Goal: Task Accomplishment & Management: Contribute content

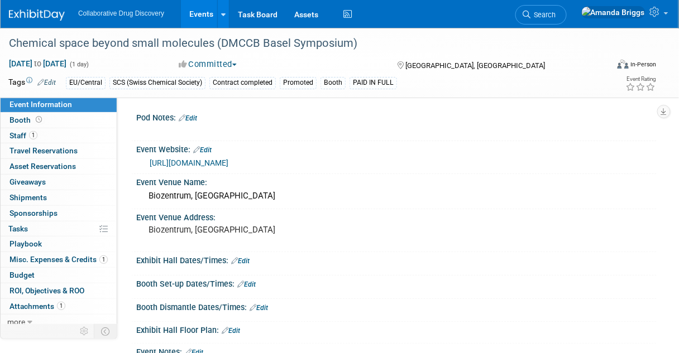
click at [198, 14] on link "Events" at bounding box center [201, 14] width 41 height 28
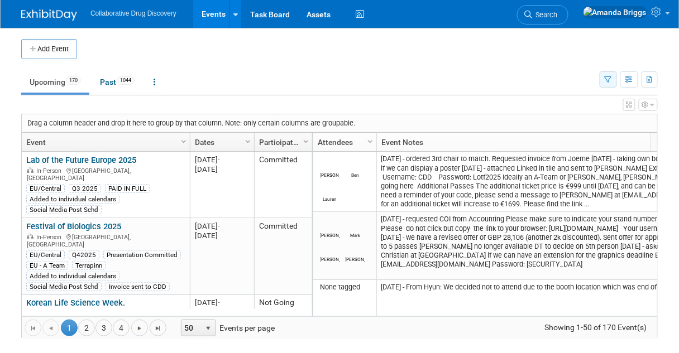
click at [606, 76] on icon "button" at bounding box center [607, 79] width 7 height 7
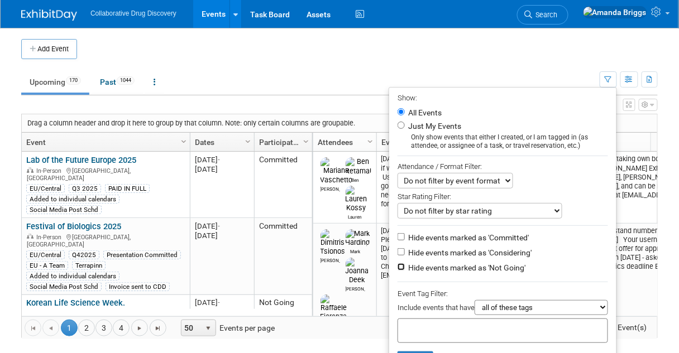
click at [397, 265] on input "Hide events marked as 'Not Going'" at bounding box center [400, 266] width 7 height 7
checkbox input "true"
click at [404, 325] on input "text" at bounding box center [446, 329] width 89 height 11
type input "eu"
click at [397, 249] on input "Hide events marked as 'Considering'" at bounding box center [400, 251] width 7 height 7
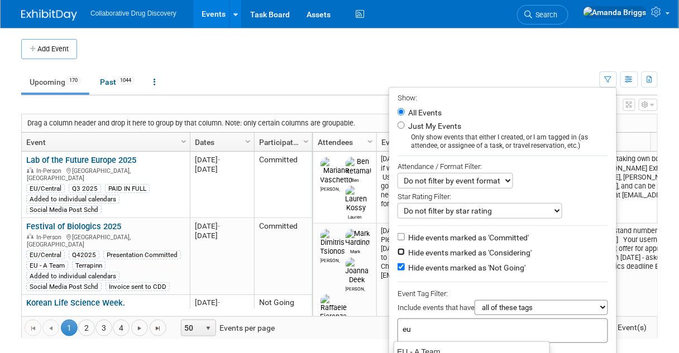
checkbox input "true"
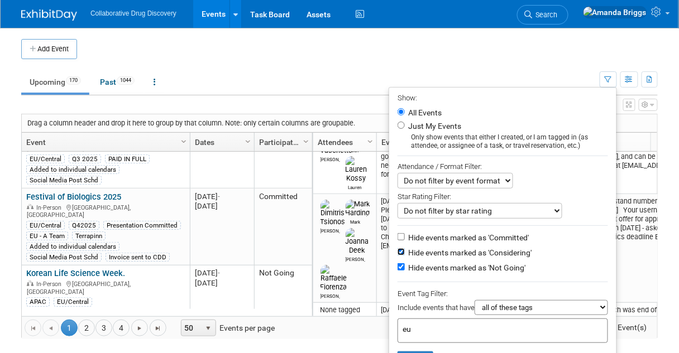
scroll to position [45, 0]
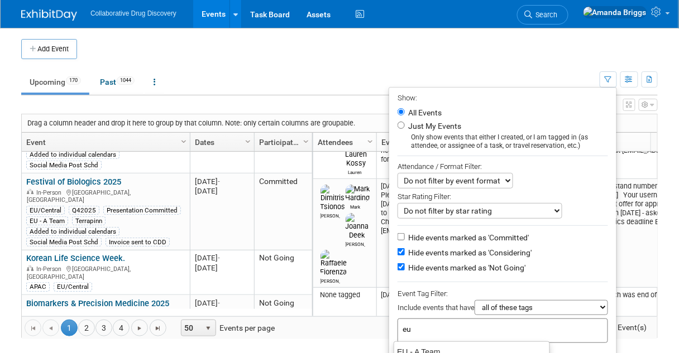
click at [424, 324] on input "eu" at bounding box center [480, 329] width 156 height 11
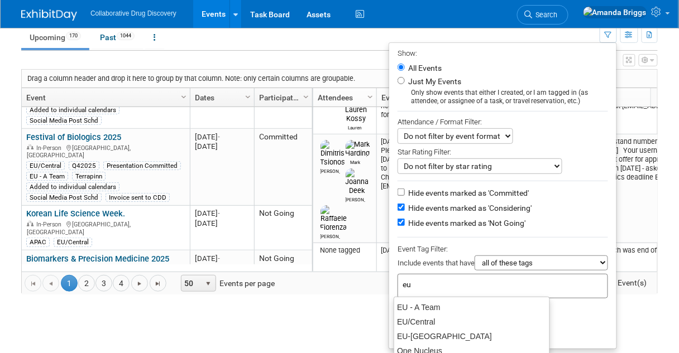
click at [424, 324] on div "EU/Central" at bounding box center [471, 322] width 155 height 15
type input "EU/Central"
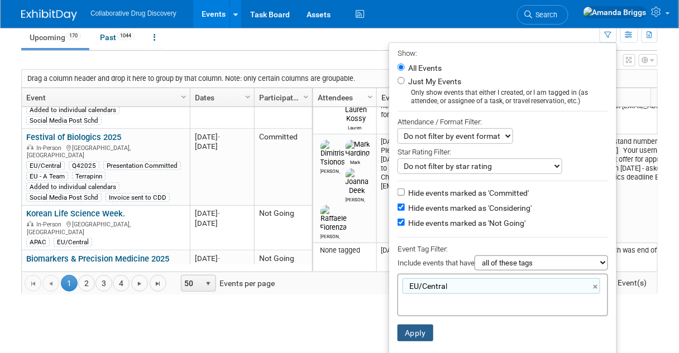
click at [416, 330] on button "Apply" at bounding box center [415, 333] width 36 height 17
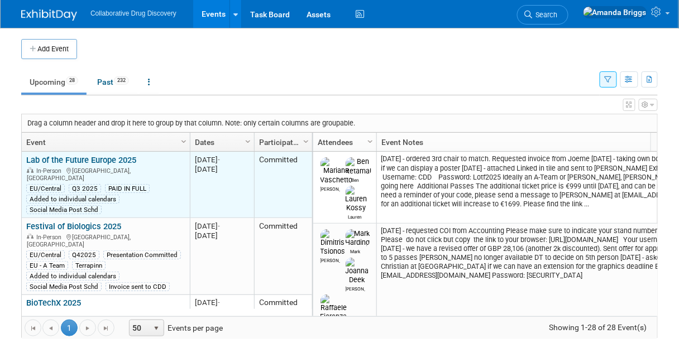
click at [80, 157] on link "Lab of the Future Europe 2025" at bounding box center [81, 160] width 110 height 10
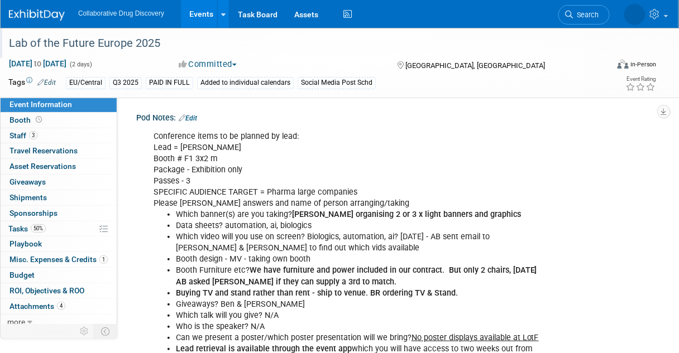
click at [160, 37] on div "Lab of the Future Europe 2025" at bounding box center [303, 43] width 596 height 20
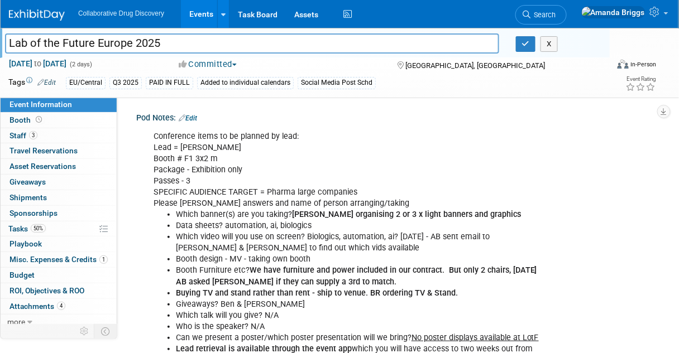
click at [162, 37] on input "Lab of the Future Europe 2025" at bounding box center [252, 43] width 494 height 20
drag, startPoint x: 163, startPoint y: 40, endPoint x: 7, endPoint y: 53, distance: 156.9
click at [7, 53] on input "Lab of the Future Europe 2025" at bounding box center [252, 43] width 494 height 20
click at [199, 14] on link "Events" at bounding box center [201, 14] width 41 height 28
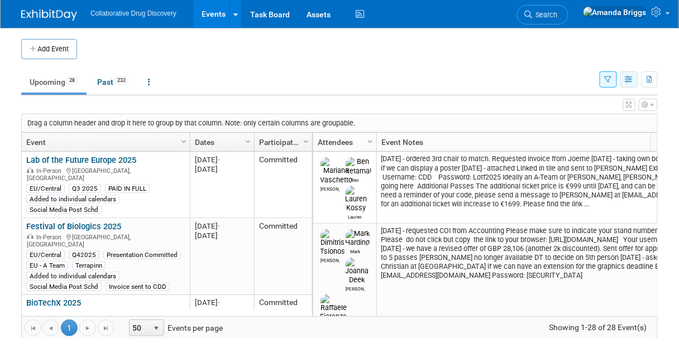
click at [628, 80] on icon "button" at bounding box center [629, 79] width 8 height 7
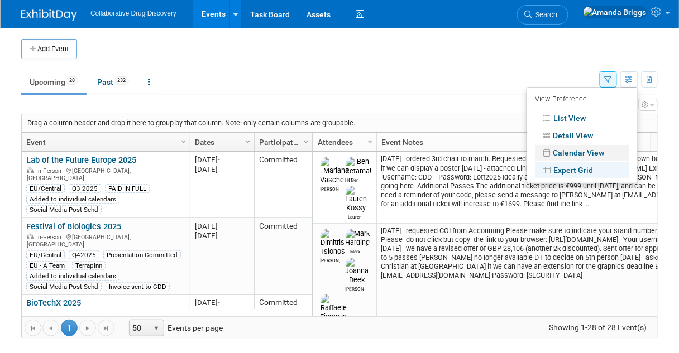
click at [595, 155] on link "Calendar View" at bounding box center [582, 153] width 94 height 16
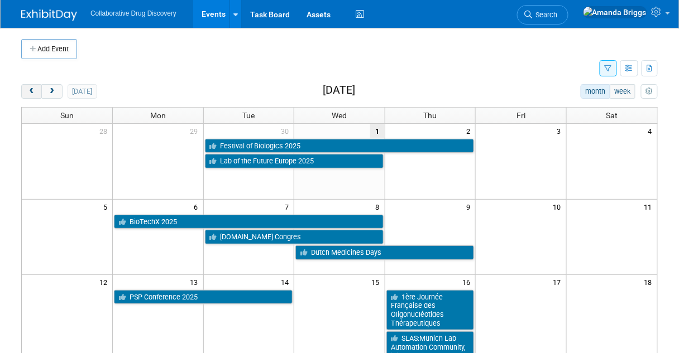
click at [28, 90] on span "prev" at bounding box center [31, 91] width 8 height 7
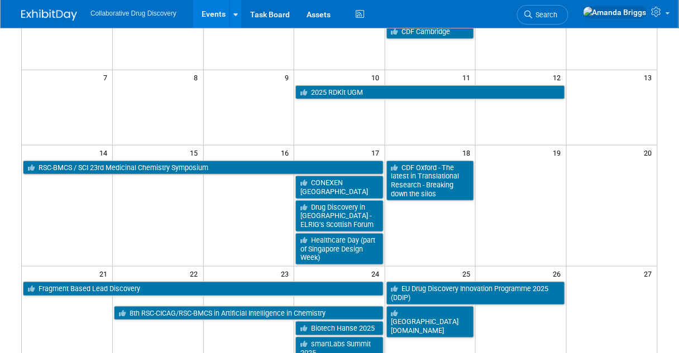
scroll to position [134, 0]
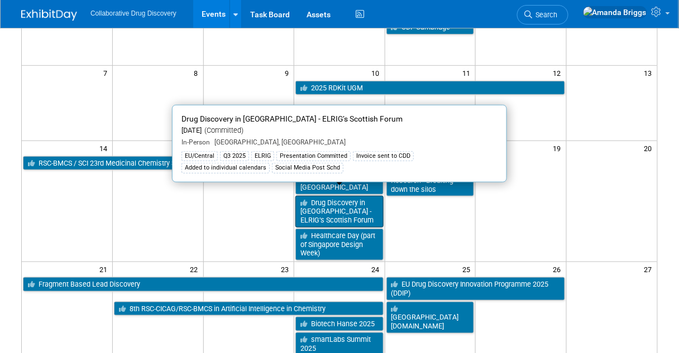
click at [340, 205] on link "Drug Discovery in [GEOGRAPHIC_DATA] - ELRIG’s Scottish Forum" at bounding box center [339, 212] width 88 height 32
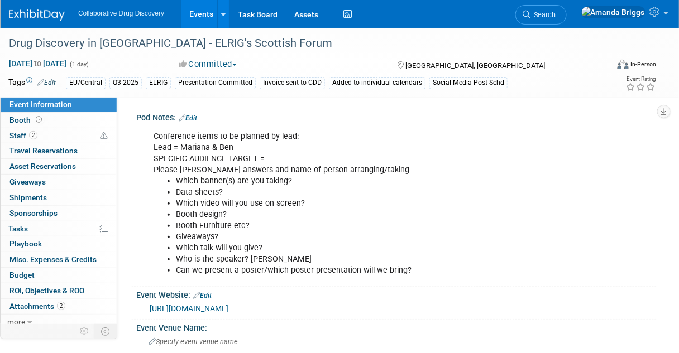
click at [263, 63] on div "Committed Committed Considering Not Going" at bounding box center [277, 65] width 205 height 12
click at [143, 43] on div "Drug Discovery in [GEOGRAPHIC_DATA] - ELRIG's Scottish Forum" at bounding box center [303, 43] width 596 height 20
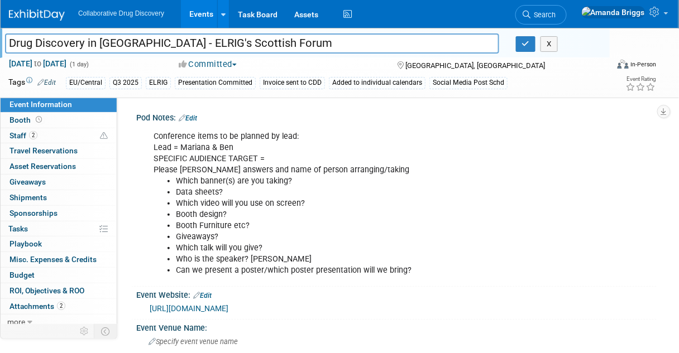
click at [143, 43] on input "Drug Discovery in [GEOGRAPHIC_DATA] - ELRIG's Scottish Forum" at bounding box center [252, 43] width 494 height 20
drag, startPoint x: 143, startPoint y: 43, endPoint x: -10, endPoint y: 41, distance: 153.5
click at [0, 41] on html "Collaborative Drug Discovery Events Add Event Bulk Upload Events Shareable Even…" at bounding box center [339, 176] width 679 height 353
click at [199, 13] on link "Events" at bounding box center [201, 14] width 41 height 28
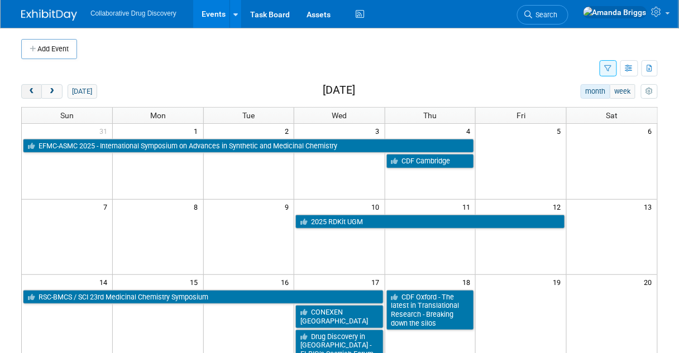
click at [30, 93] on span "prev" at bounding box center [31, 91] width 8 height 7
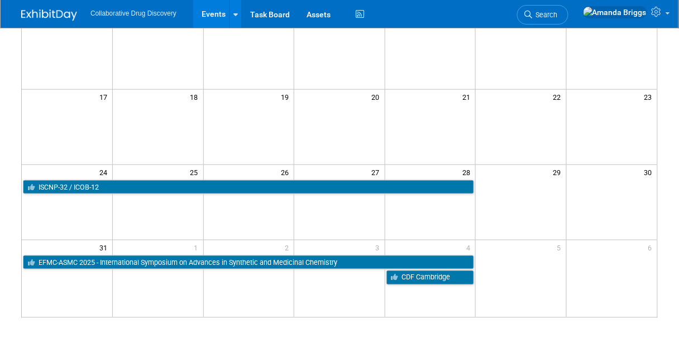
scroll to position [313, 0]
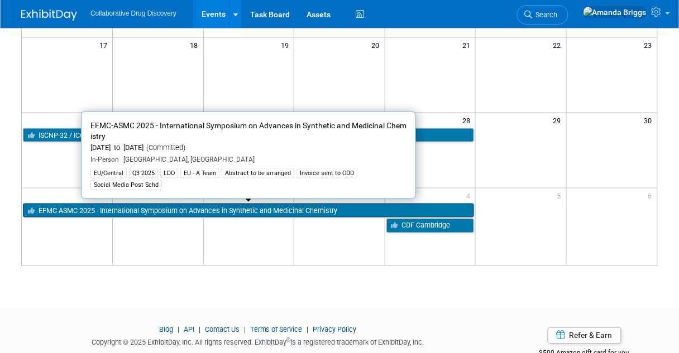
click at [105, 207] on link "EFMC-ASMC 2025 - International Symposium on Advances in Synthetic and Medicinal…" at bounding box center [248, 211] width 451 height 15
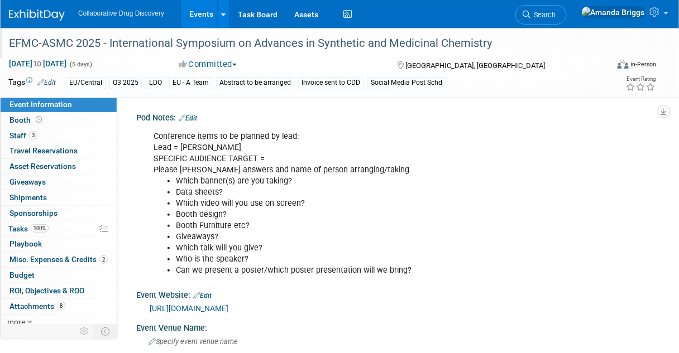
click at [78, 54] on div "EFMC-ASMC 2025 - International Symposium on Advances in Synthetic and Medicinal…" at bounding box center [307, 45] width 604 height 18
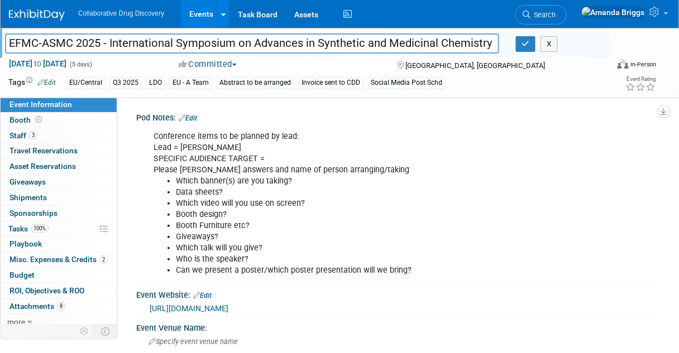
drag, startPoint x: 101, startPoint y: 42, endPoint x: 7, endPoint y: 54, distance: 95.0
click at [7, 54] on div "EFMC-ASMC 2025 - International Symposium on Advances in Synthetic and Medicinal…" at bounding box center [307, 45] width 604 height 18
click at [201, 11] on link "Events" at bounding box center [201, 14] width 41 height 28
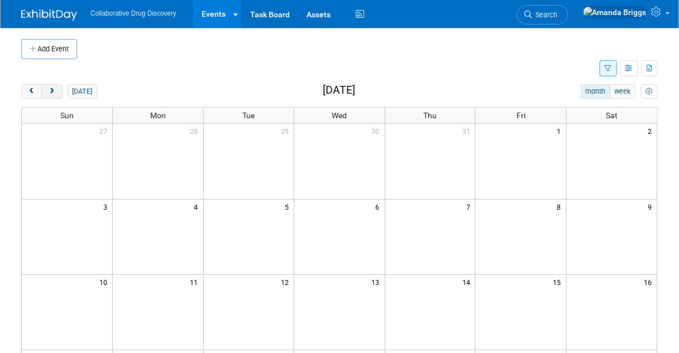
click at [55, 91] on button "next" at bounding box center [51, 91] width 21 height 15
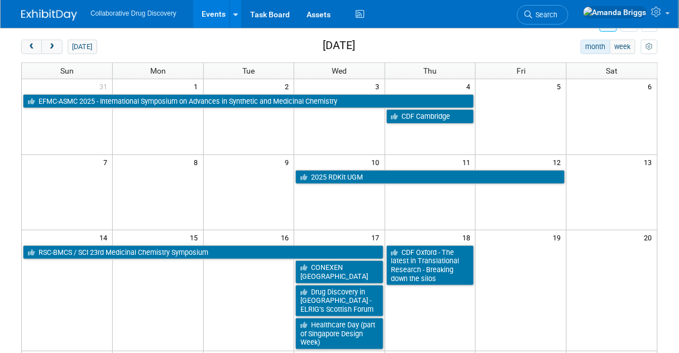
scroll to position [89, 0]
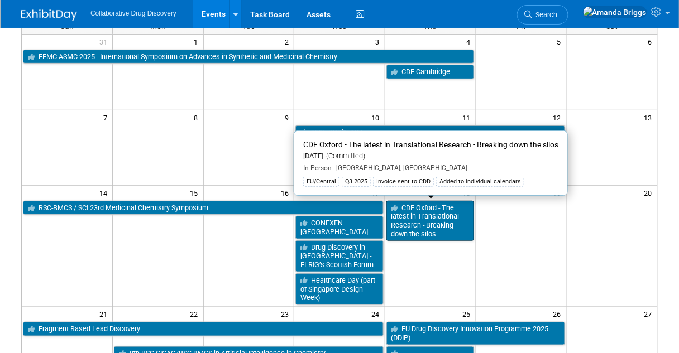
click at [406, 229] on link "CDF Oxford - The latest in Translational Research - Breaking down the silos" at bounding box center [430, 221] width 88 height 41
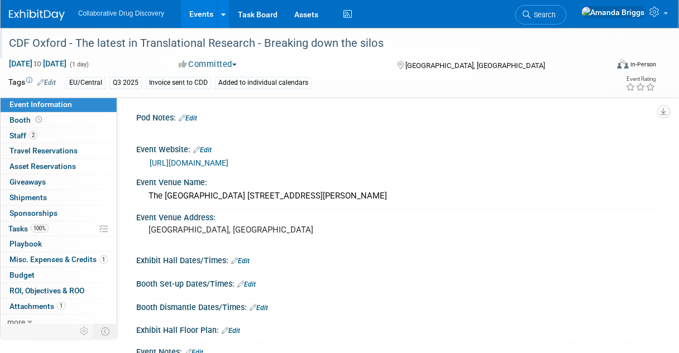
click at [67, 43] on div "CDF Oxford - The latest in Translational Research - Breaking down the silos" at bounding box center [303, 43] width 596 height 20
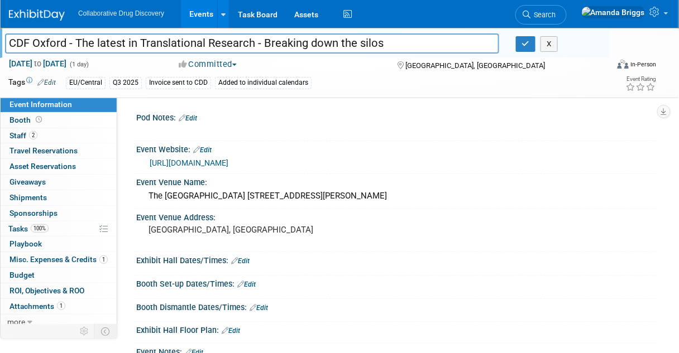
drag, startPoint x: 67, startPoint y: 43, endPoint x: 7, endPoint y: 46, distance: 60.3
click at [7, 46] on input "CDF Oxford - The latest in Translational Research - Breaking down the silos" at bounding box center [252, 43] width 494 height 20
click at [196, 11] on link "Events" at bounding box center [201, 14] width 41 height 28
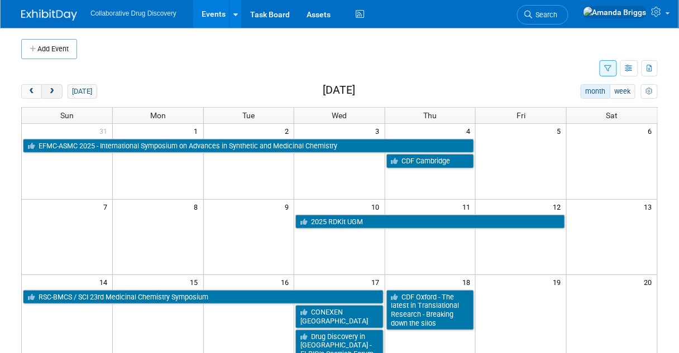
click at [54, 92] on span "next" at bounding box center [51, 91] width 8 height 7
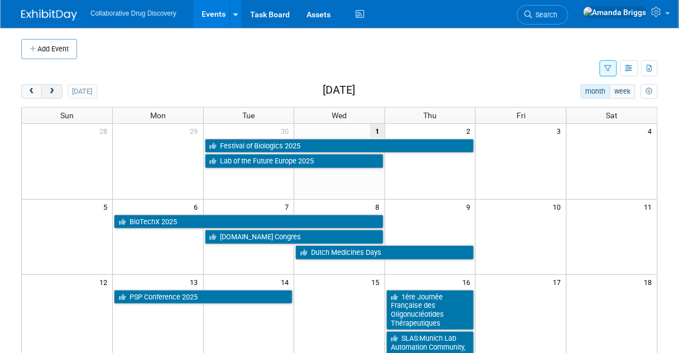
click at [54, 90] on span "next" at bounding box center [51, 91] width 8 height 7
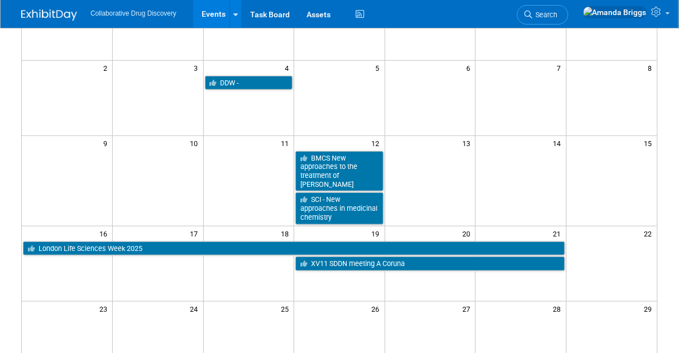
scroll to position [127, 0]
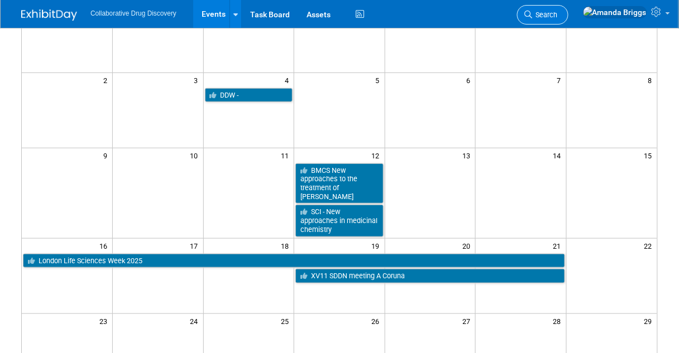
click at [558, 12] on span "Search" at bounding box center [545, 15] width 26 height 8
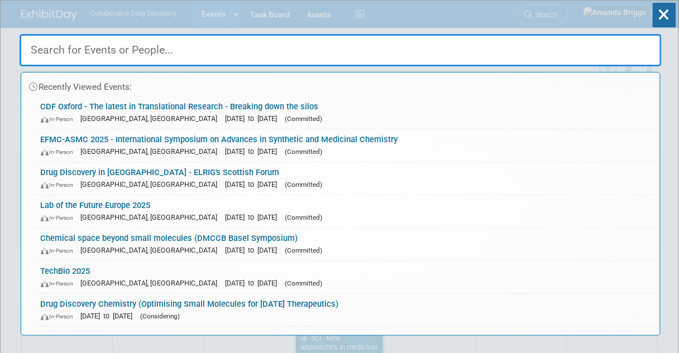
click at [209, 51] on input "text" at bounding box center [341, 50] width 642 height 32
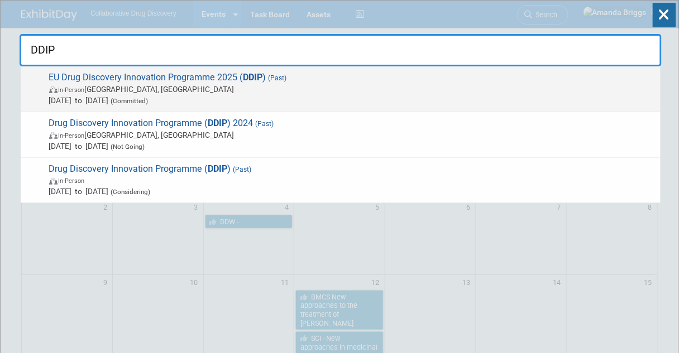
type input "DDIP"
click at [150, 77] on span "EU Drug Discovery Innovation Programme 2025 ( DDIP ) (Past) In-Person Barcelona…" at bounding box center [350, 89] width 609 height 34
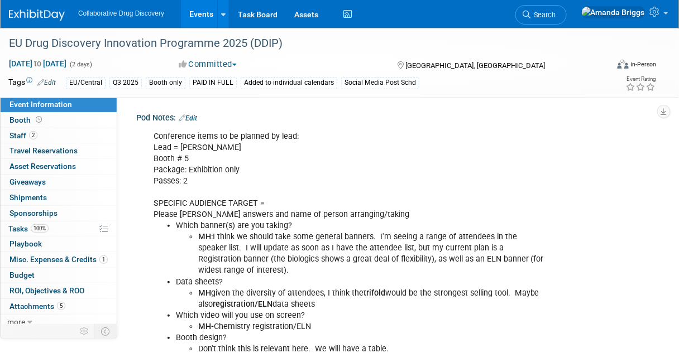
click at [201, 13] on link "Events" at bounding box center [201, 14] width 41 height 28
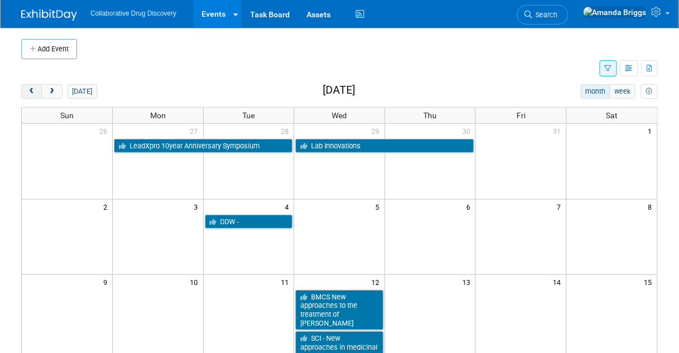
click at [32, 90] on span "prev" at bounding box center [31, 91] width 8 height 7
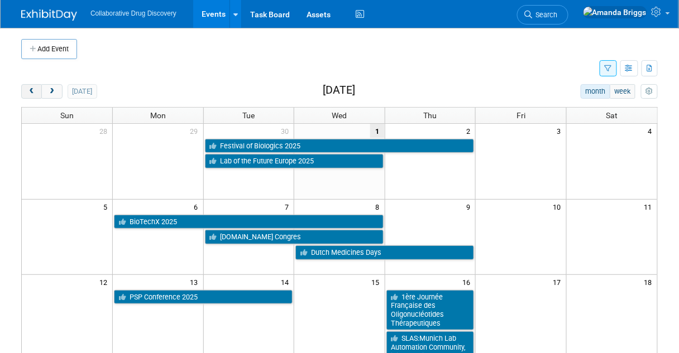
click at [32, 90] on span "prev" at bounding box center [31, 91] width 8 height 7
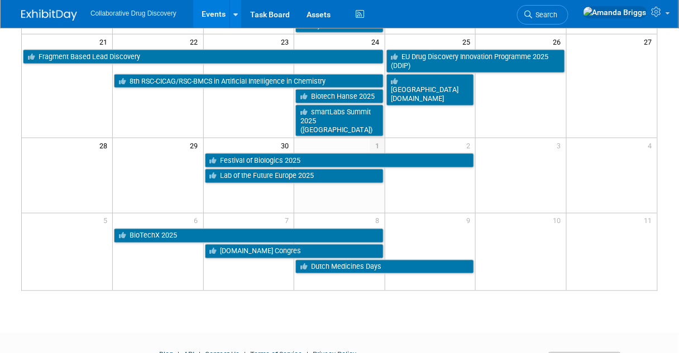
scroll to position [398, 0]
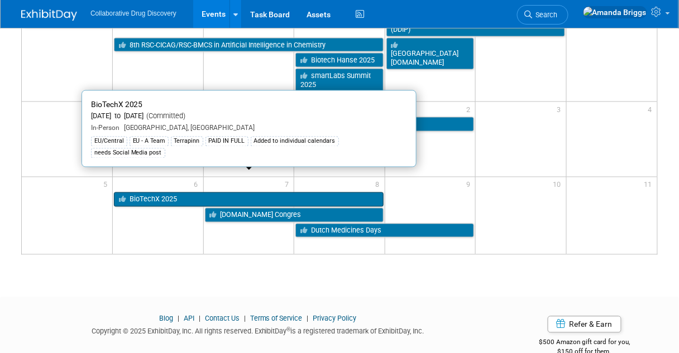
click at [230, 193] on link "BioTechX 2025" at bounding box center [249, 200] width 270 height 15
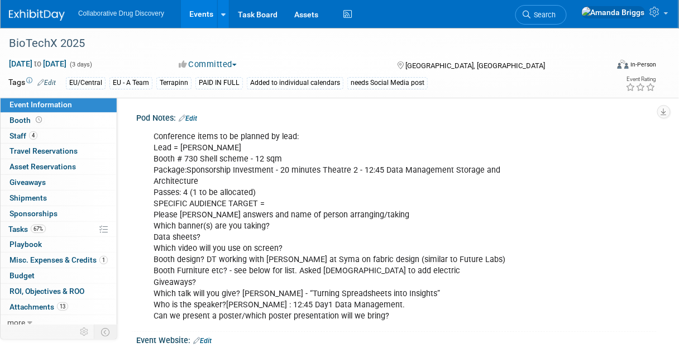
click at [200, 16] on link "Events" at bounding box center [201, 14] width 41 height 28
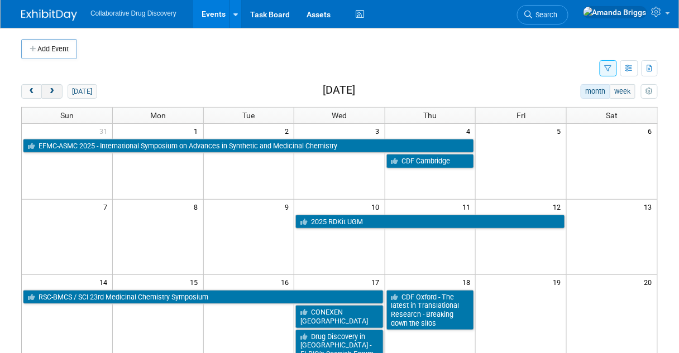
click at [52, 93] on span "next" at bounding box center [51, 91] width 8 height 7
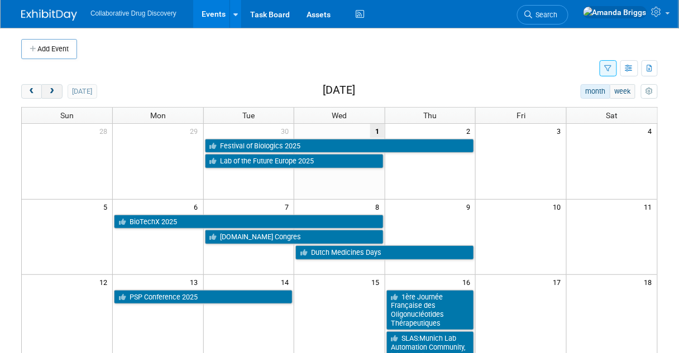
click at [52, 93] on span "next" at bounding box center [51, 91] width 8 height 7
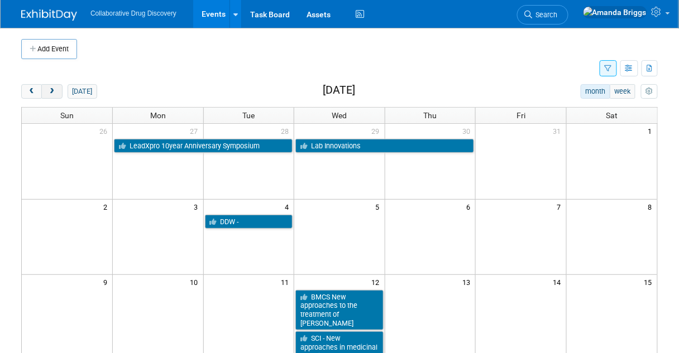
click at [52, 93] on span "next" at bounding box center [51, 91] width 8 height 7
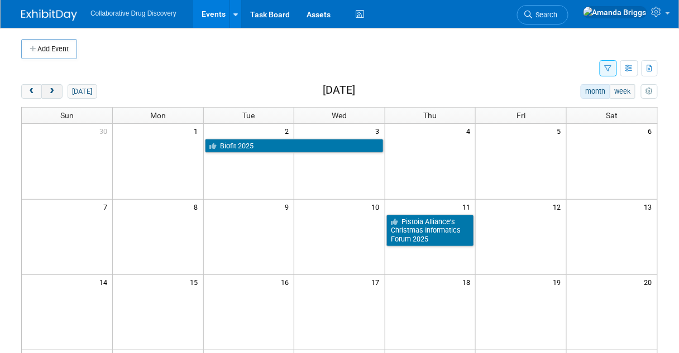
click at [52, 93] on span "next" at bounding box center [51, 91] width 8 height 7
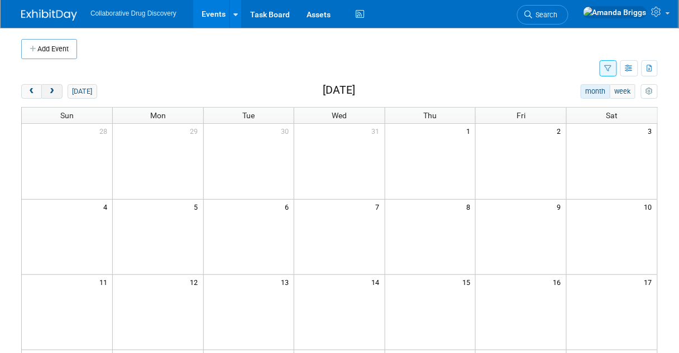
click at [52, 93] on span "next" at bounding box center [51, 91] width 8 height 7
click at [179, 180] on td at bounding box center [158, 161] width 91 height 75
click at [233, 13] on icon at bounding box center [235, 14] width 4 height 7
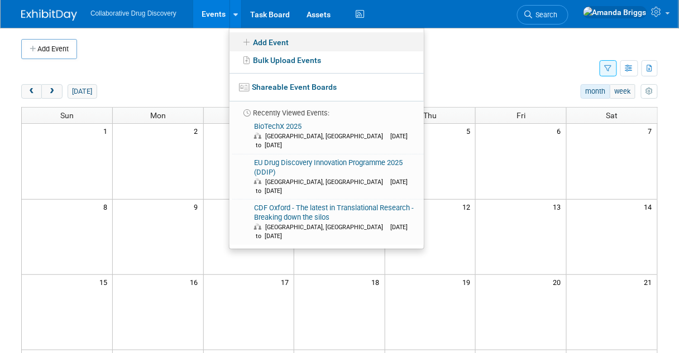
click at [276, 44] on link "Add Event" at bounding box center [326, 41] width 194 height 19
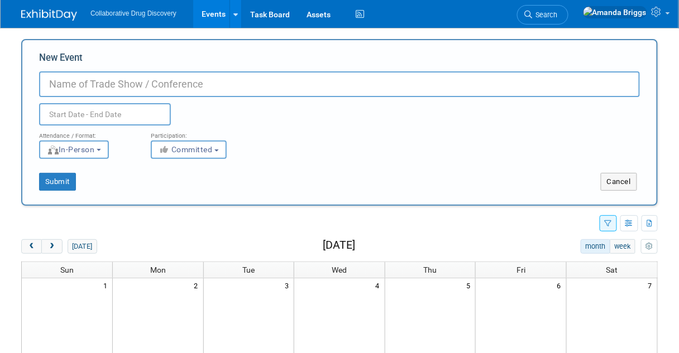
click at [75, 88] on input "New Event" at bounding box center [339, 84] width 601 height 26
paste input "BMCS 3rd Conformational Design in Drug Discovery 2026"
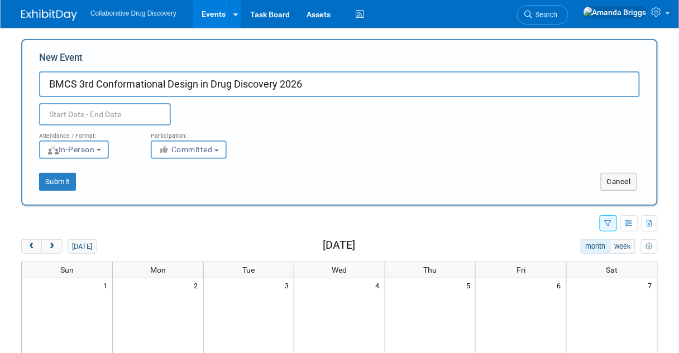
type input "BMCS 3rd Conformational Design in Drug Discovery 2026"
click at [83, 112] on input "text" at bounding box center [105, 114] width 132 height 22
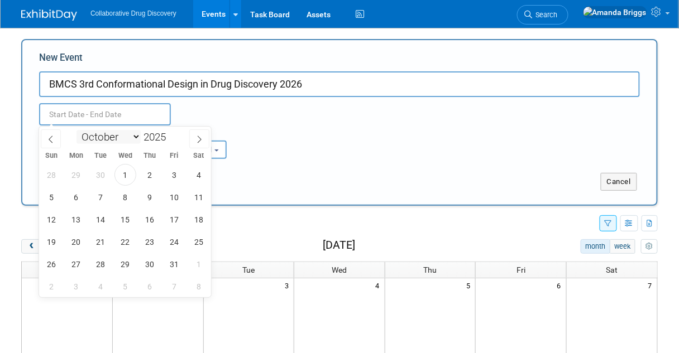
click at [133, 138] on select "January February March April May June July August September October November De…" at bounding box center [108, 137] width 64 height 14
select select "2"
click at [76, 130] on select "January February March April May June July August September October November De…" at bounding box center [108, 137] width 64 height 14
click at [54, 195] on span "2" at bounding box center [52, 197] width 22 height 22
type input "Mar 2, 2025 to Mar 2, 2025"
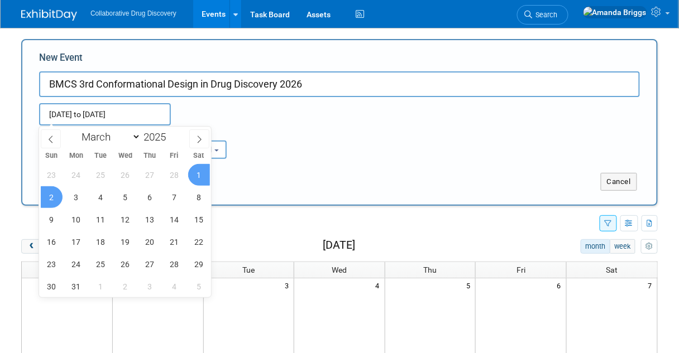
click at [156, 116] on input "Mar 2, 2025 to Mar 2, 2025" at bounding box center [105, 114] width 132 height 22
click at [170, 131] on span at bounding box center [170, 134] width 8 height 7
type input "2026"
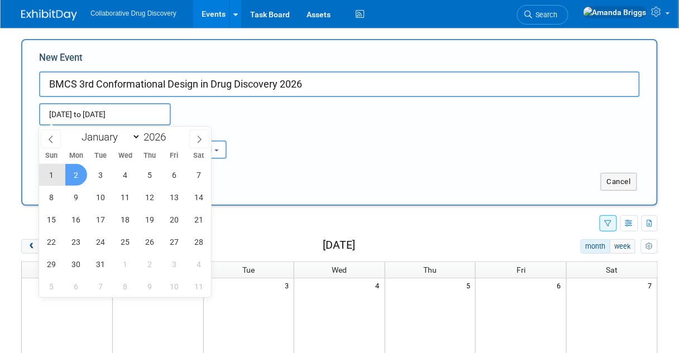
click at [79, 173] on span "2" at bounding box center [76, 175] width 22 height 22
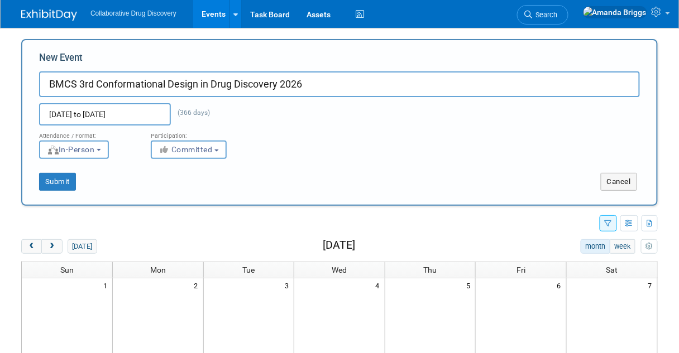
click at [103, 116] on input "Mar 2, 2025 to Mar 2, 2026" at bounding box center [105, 114] width 132 height 22
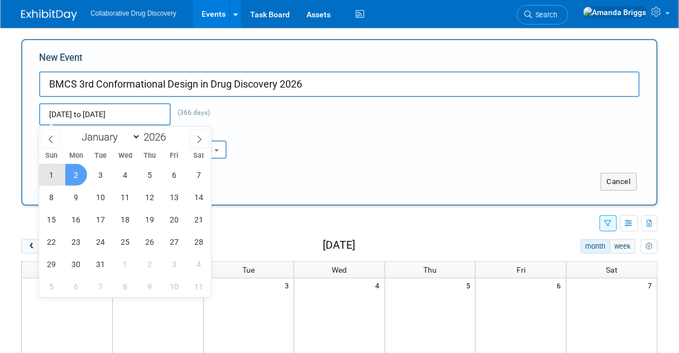
click at [73, 170] on span "2" at bounding box center [76, 175] width 22 height 22
click at [82, 169] on span "2" at bounding box center [76, 175] width 22 height 22
type input "Mar 2, 2026 to Mar 2, 2026"
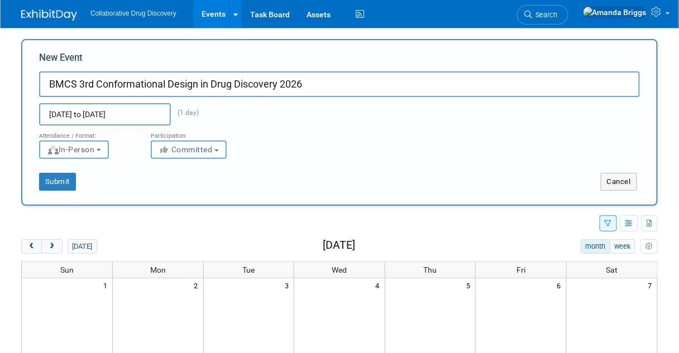
click at [218, 148] on button "Committed" at bounding box center [189, 150] width 76 height 18
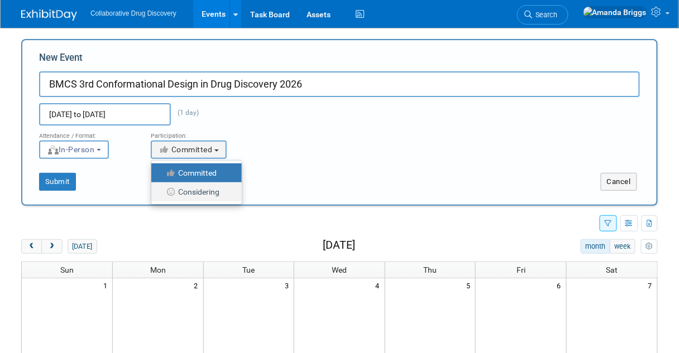
click at [203, 191] on label "Considering" at bounding box center [194, 192] width 74 height 15
click at [161, 191] on input "Considering" at bounding box center [157, 192] width 7 height 7
select select "2"
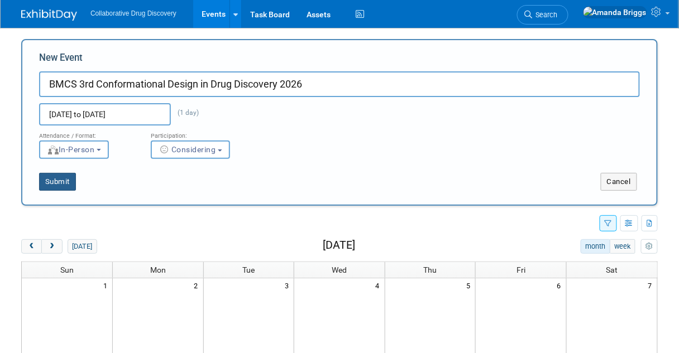
click at [66, 179] on button "Submit" at bounding box center [57, 182] width 37 height 18
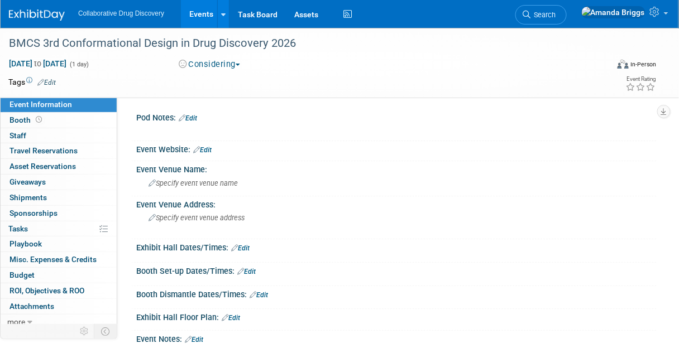
click at [205, 146] on link "Edit" at bounding box center [202, 150] width 18 height 8
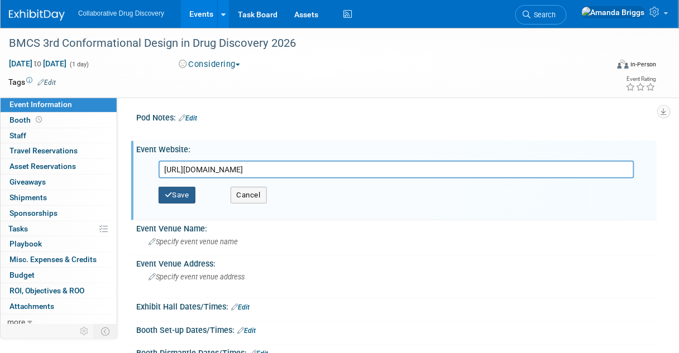
type input "[URL][DOMAIN_NAME]"
click at [176, 193] on button "Save" at bounding box center [177, 195] width 37 height 17
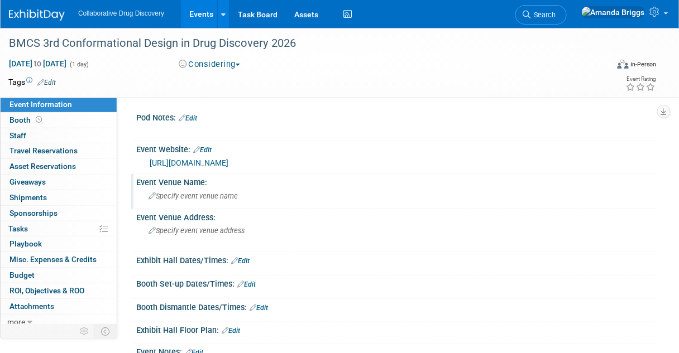
click at [170, 202] on div "Specify event venue name" at bounding box center [396, 196] width 503 height 17
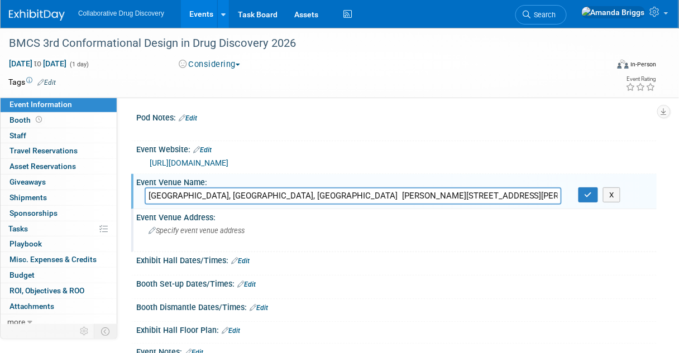
type input "GSK Conference Centre, Stevenage, UK Gunnels Wood Road Stevenage Hertfordshire …"
click at [171, 232] on span "Specify event venue address" at bounding box center [196, 231] width 96 height 8
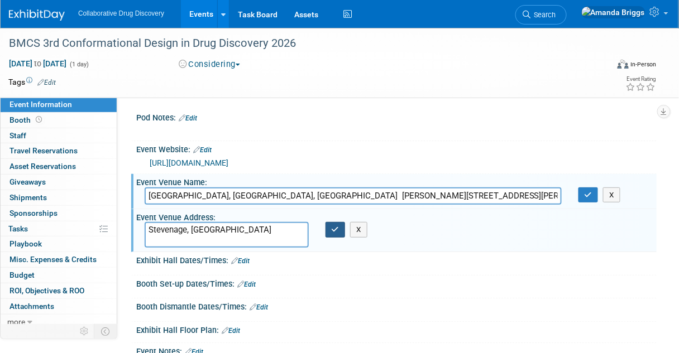
type textarea "Stevenage, UK"
click at [341, 231] on button "button" at bounding box center [335, 230] width 20 height 16
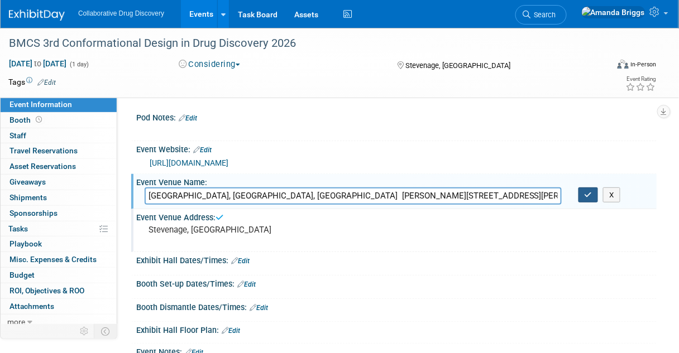
click at [589, 195] on icon "button" at bounding box center [588, 194] width 8 height 7
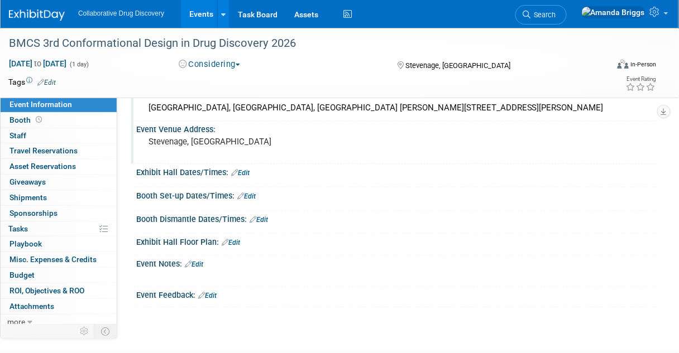
scroll to position [89, 0]
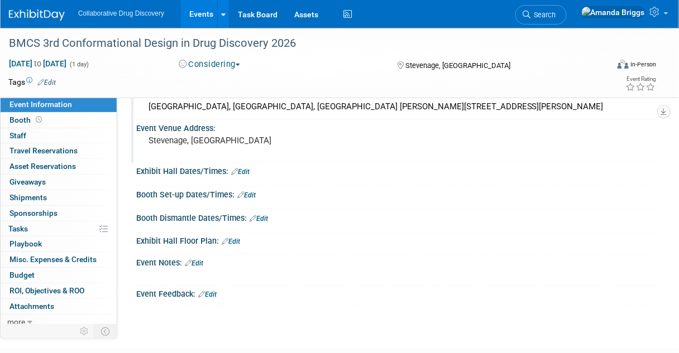
click at [198, 261] on link "Edit" at bounding box center [194, 264] width 18 height 8
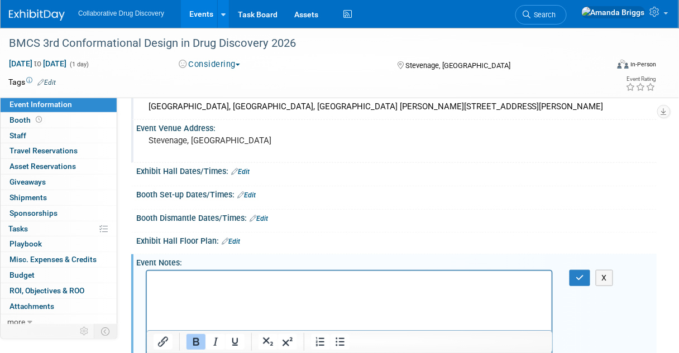
scroll to position [111, 0]
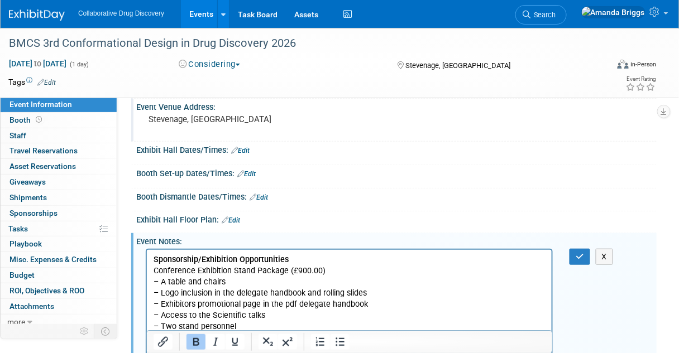
click at [151, 254] on html "Sponsorship/Exhibition Opportunities Conference Exhibition Stand Package (£900.…" at bounding box center [348, 290] width 405 height 83
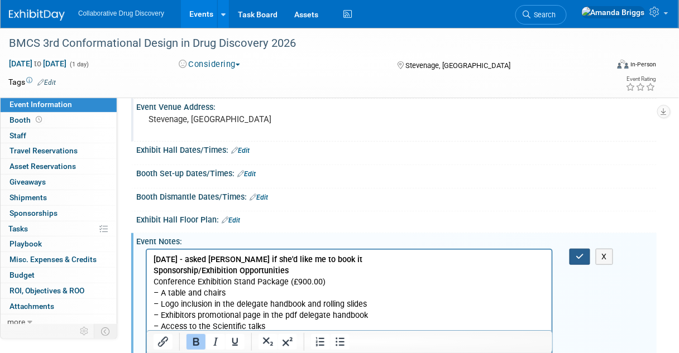
click at [579, 253] on icon "button" at bounding box center [579, 257] width 8 height 8
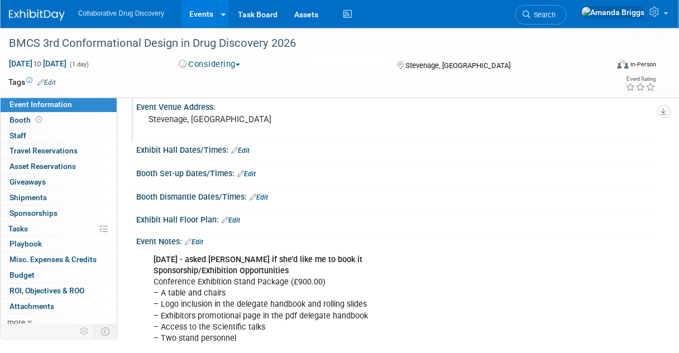
click at [197, 13] on link "Events" at bounding box center [201, 14] width 41 height 28
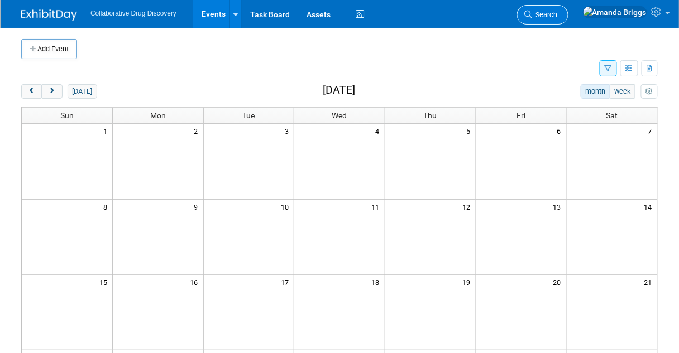
click at [558, 15] on span "Search" at bounding box center [545, 15] width 26 height 8
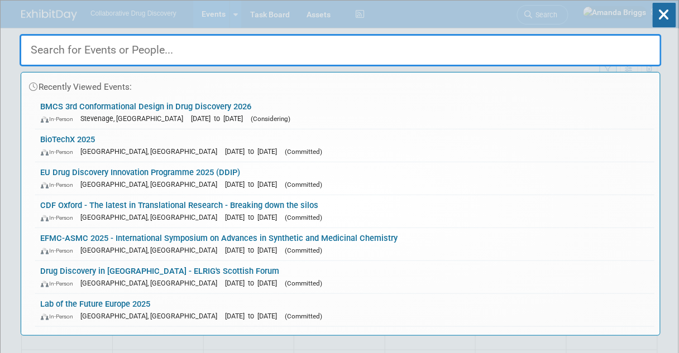
click at [210, 51] on input "text" at bounding box center [341, 50] width 642 height 32
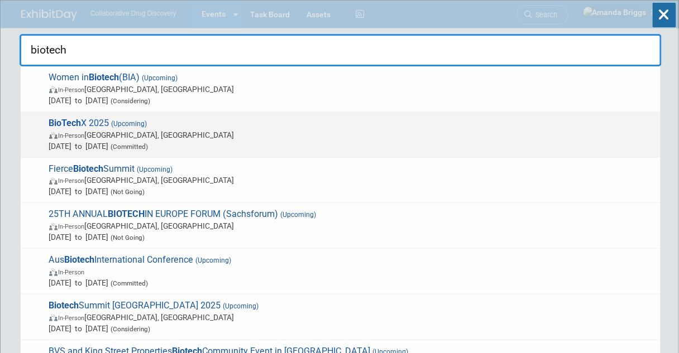
type input "biotech"
click at [102, 122] on span "BioTech X 2025 (Upcoming) In-Person [GEOGRAPHIC_DATA], [GEOGRAPHIC_DATA] [DATE]…" at bounding box center [350, 135] width 609 height 34
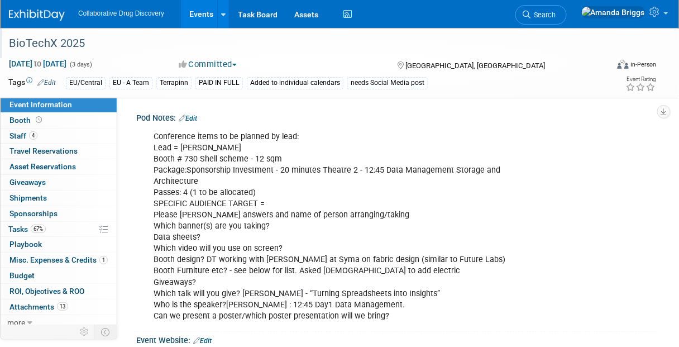
click at [100, 46] on div "BioTechX 2025" at bounding box center [303, 43] width 596 height 20
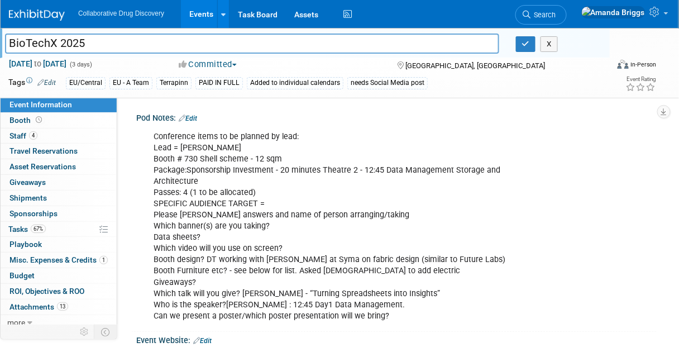
drag, startPoint x: 100, startPoint y: 45, endPoint x: 7, endPoint y: 44, distance: 93.2
click at [7, 44] on input "BioTechX 2025" at bounding box center [252, 43] width 494 height 20
click at [526, 46] on icon "button" at bounding box center [526, 43] width 8 height 7
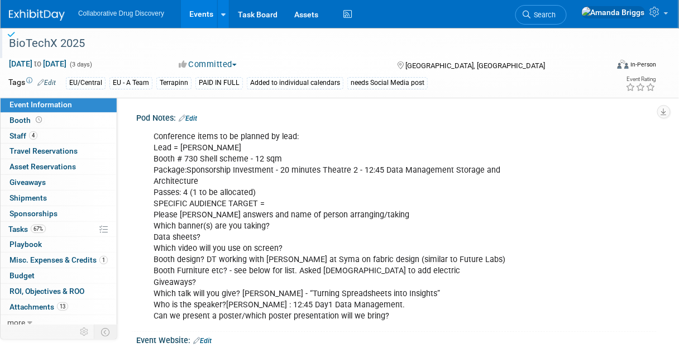
click at [203, 15] on link "Events" at bounding box center [201, 14] width 41 height 28
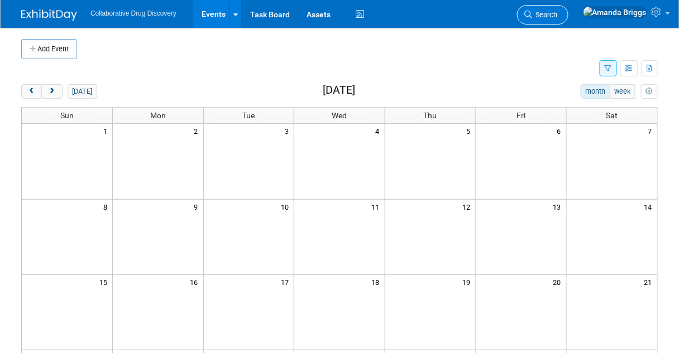
click at [558, 16] on span "Search" at bounding box center [545, 15] width 26 height 8
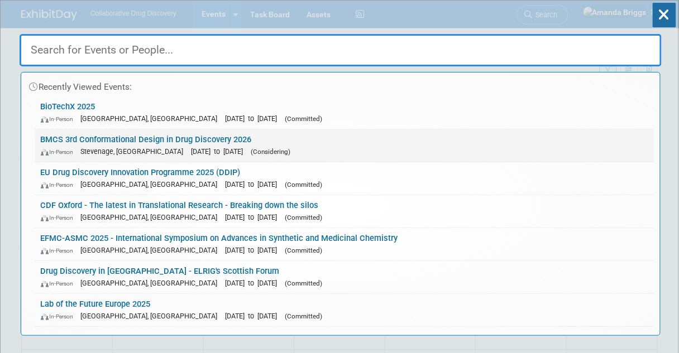
click at [111, 140] on link "BMCS 3rd Conformational Design in Drug Discovery 2026 In-Person [GEOGRAPHIC_DAT…" at bounding box center [344, 145] width 619 height 32
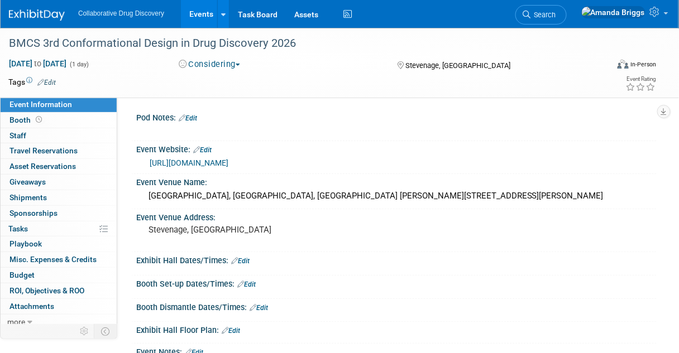
click at [53, 81] on link "Edit" at bounding box center [46, 83] width 18 height 8
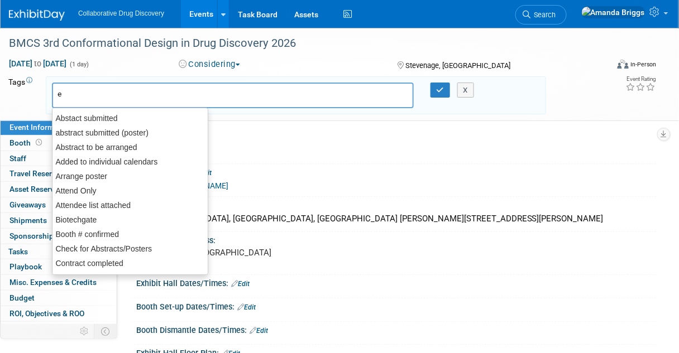
type input "eu"
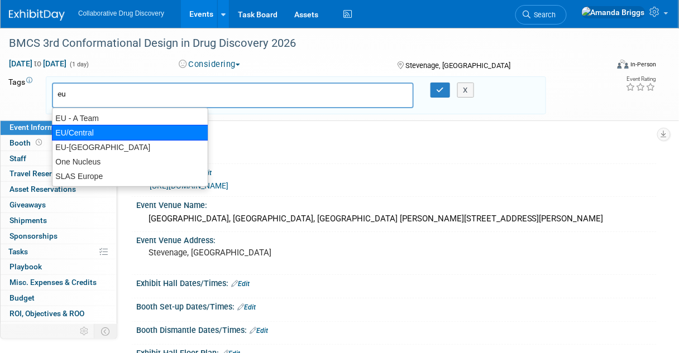
click at [80, 133] on div "EU/Central" at bounding box center [130, 133] width 156 height 16
type input "EU/Central"
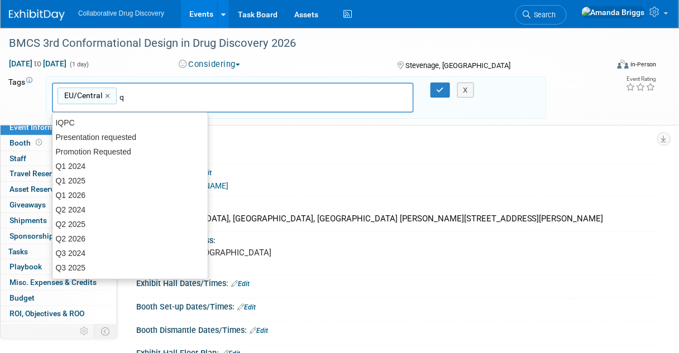
type input "q1"
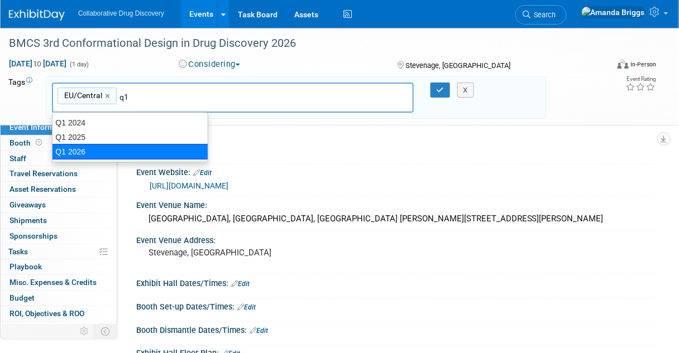
click at [74, 149] on div "Q1 2026" at bounding box center [130, 152] width 156 height 16
type input "EU/Central, Q1 2026"
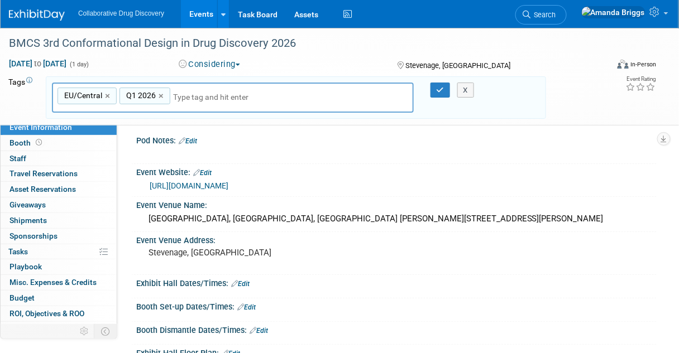
type input "h"
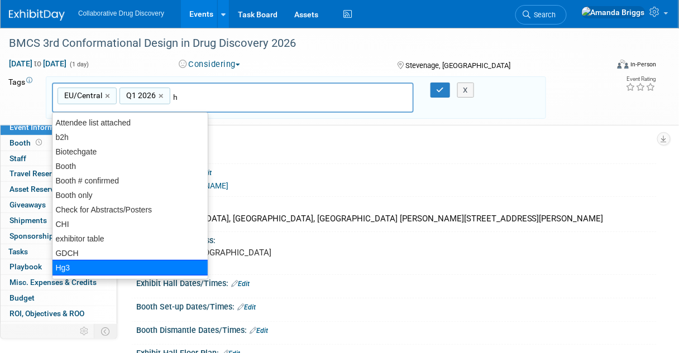
click at [54, 266] on div "Hg3" at bounding box center [130, 268] width 156 height 16
type input "EU/Central, Q1 2026, Hg3"
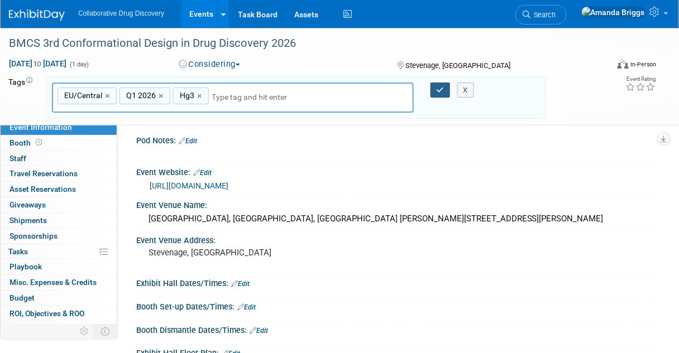
click at [434, 90] on button "button" at bounding box center [440, 91] width 20 height 16
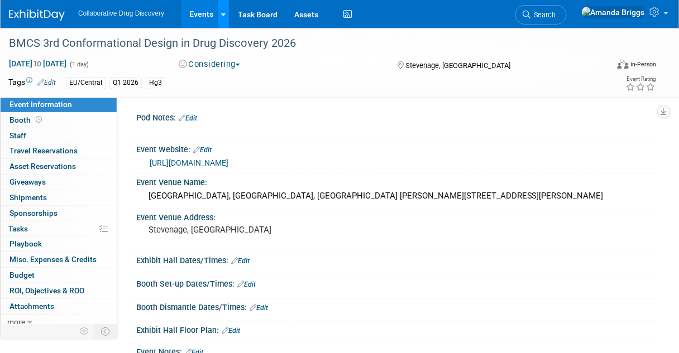
click at [224, 12] on link at bounding box center [223, 14] width 12 height 28
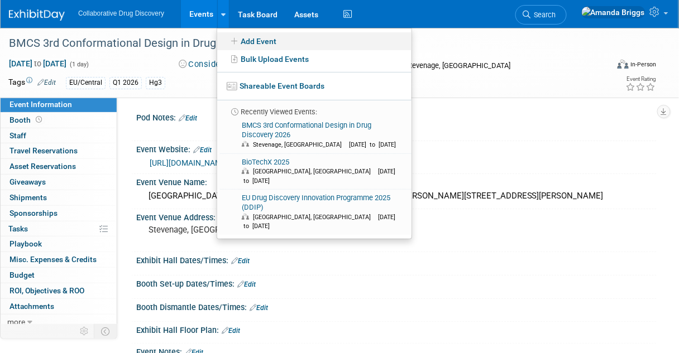
click at [254, 41] on link "Add Event" at bounding box center [314, 41] width 194 height 18
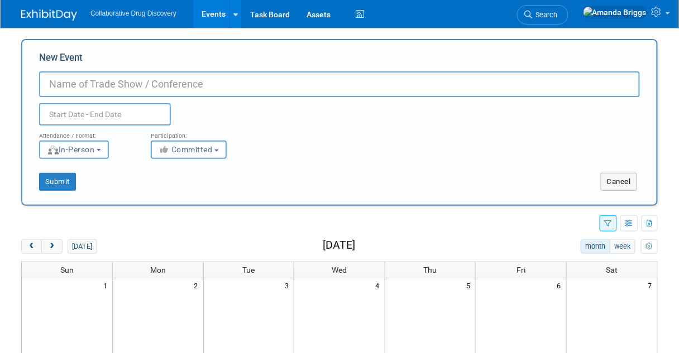
click at [57, 81] on input "New Event" at bounding box center [339, 84] width 601 height 26
paste input "The BMCS Mastering MedChem X: 10th RSC-BMCS Symposium on Mastering Medicinal Ch…"
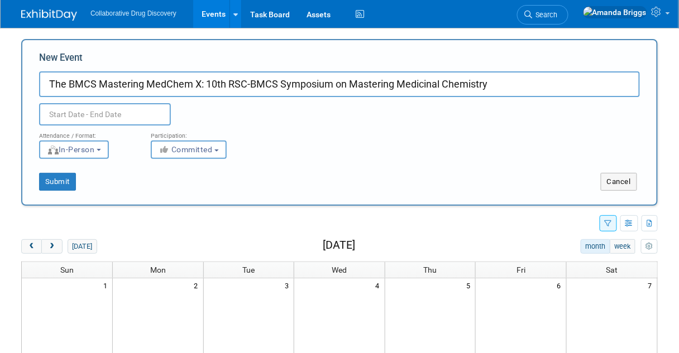
type input "The BMCS Mastering MedChem X: 10th RSC-BMCS Symposium on Mastering Medicinal Ch…"
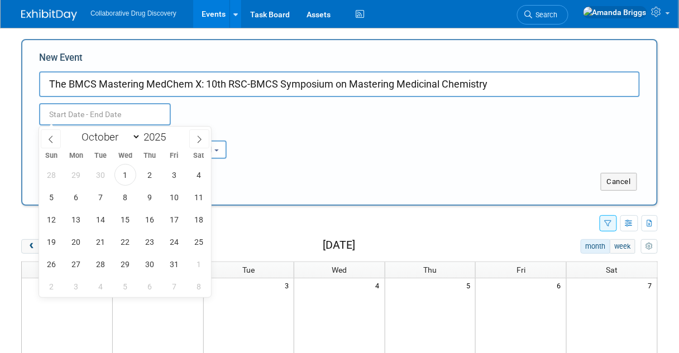
click at [65, 114] on input "text" at bounding box center [105, 114] width 132 height 22
click at [134, 136] on select "January February March April May June July August September October November De…" at bounding box center [108, 137] width 64 height 14
click at [76, 130] on select "January February March April May June July August September October November De…" at bounding box center [108, 137] width 64 height 14
click at [192, 135] on span at bounding box center [199, 138] width 20 height 19
select select "3"
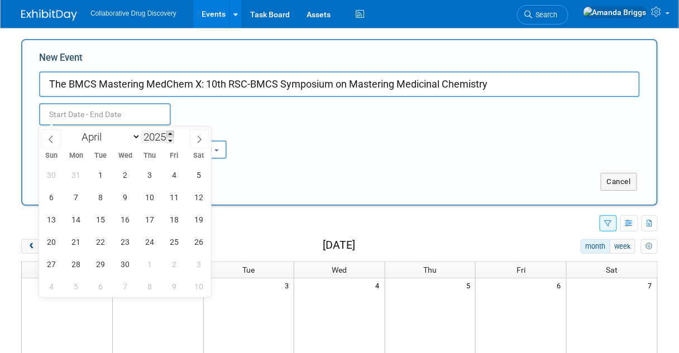
click at [171, 136] on span at bounding box center [170, 134] width 8 height 7
type input "2026"
click at [137, 138] on select "January February March April May June July August September October November De…" at bounding box center [108, 137] width 64 height 14
select select "2"
click at [76, 130] on select "January February March April May June July August September October November De…" at bounding box center [108, 137] width 64 height 14
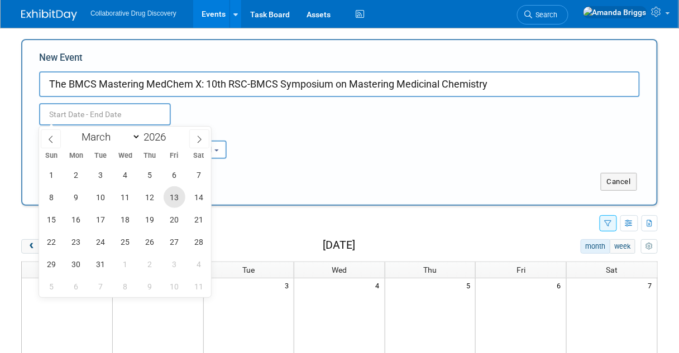
click at [176, 196] on span "13" at bounding box center [175, 197] width 22 height 22
type input "Mar 13, 2026 to Mar 13, 2026"
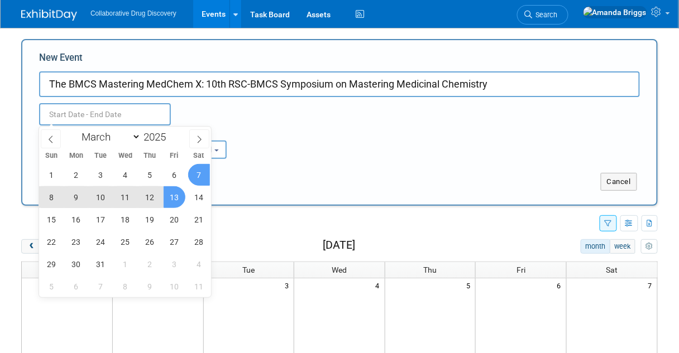
type input "Mar 13, 2026 to Mar 13, 2026"
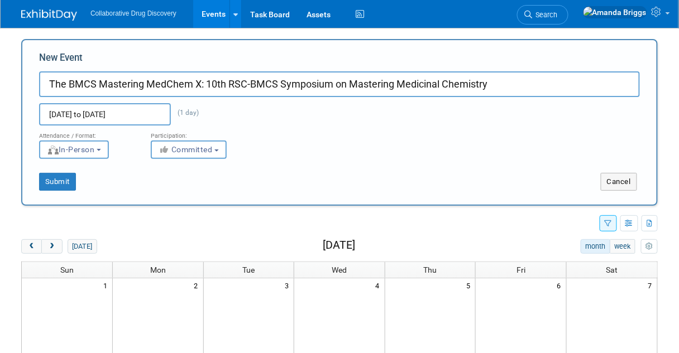
click at [251, 164] on div "Submit Cancel" at bounding box center [339, 175] width 617 height 32
click at [219, 150] on b "button" at bounding box center [216, 151] width 4 height 2
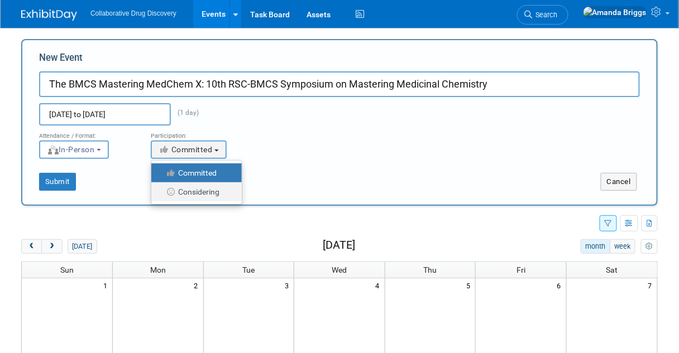
click at [211, 190] on label "Considering" at bounding box center [194, 192] width 74 height 15
click at [161, 190] on input "Considering" at bounding box center [157, 192] width 7 height 7
select select "2"
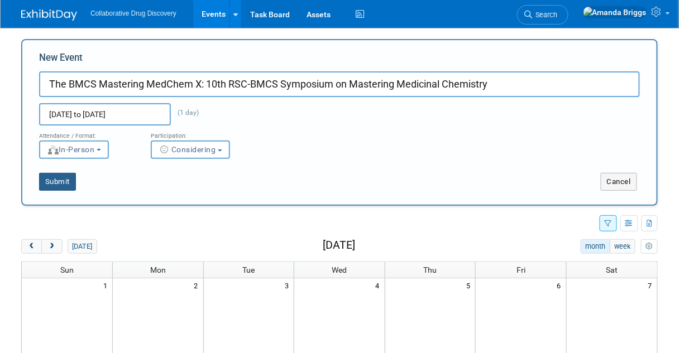
click at [66, 179] on button "Submit" at bounding box center [57, 182] width 37 height 18
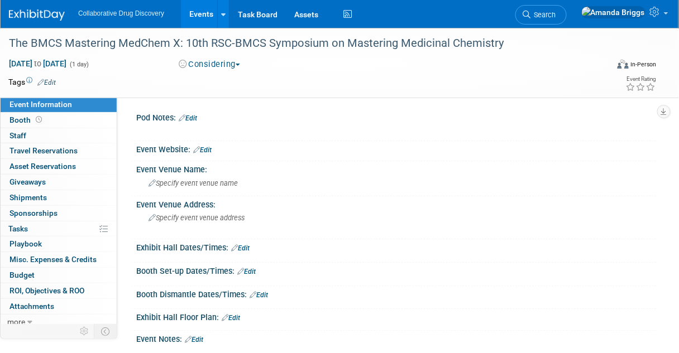
click at [50, 80] on link "Edit" at bounding box center [46, 83] width 18 height 8
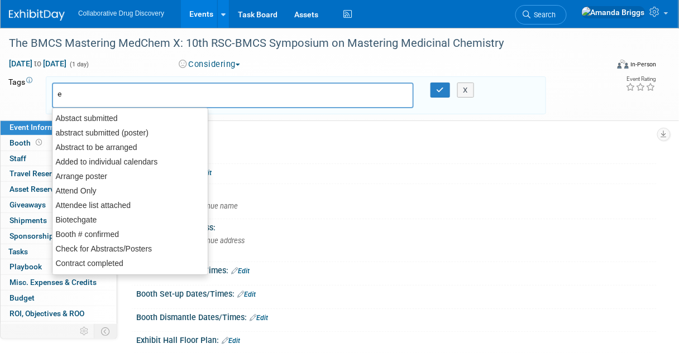
type input "eu"
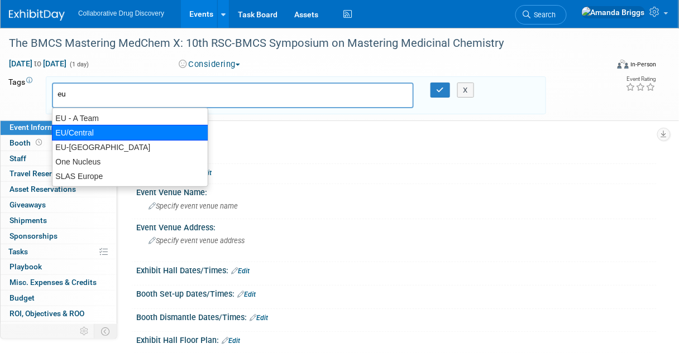
click at [82, 135] on div "EU/Central" at bounding box center [130, 133] width 156 height 16
type input "EU/Central"
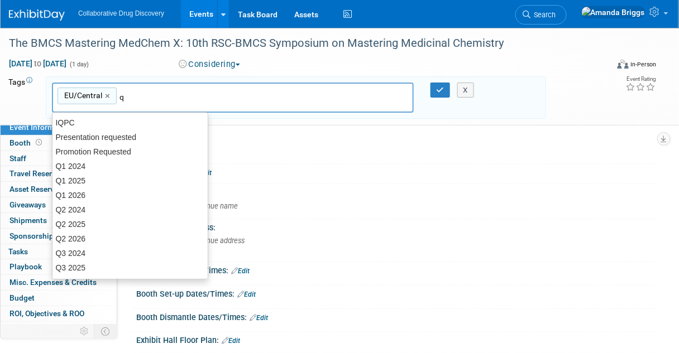
type input "q1"
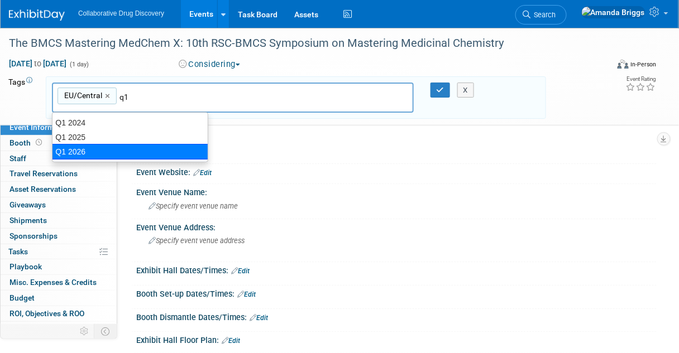
click at [96, 148] on div "Q1 2026" at bounding box center [130, 152] width 156 height 16
type input "EU/Central, Q1 2026"
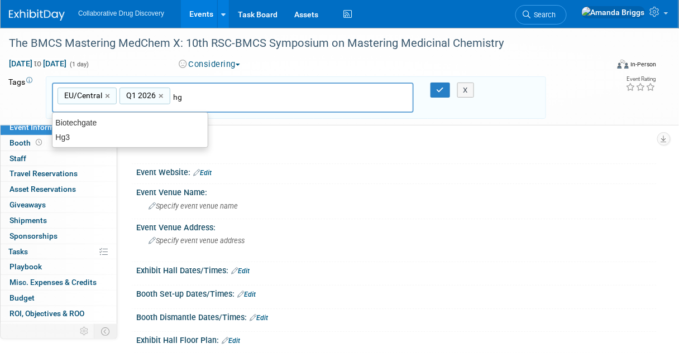
type input "hg3"
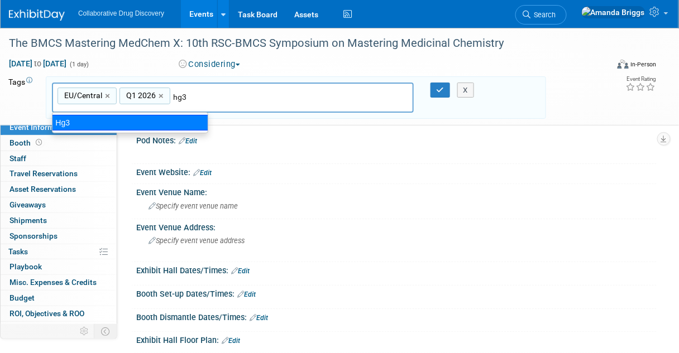
click at [160, 123] on div "Hg3" at bounding box center [130, 123] width 156 height 16
type input "EU/Central, Q1 2026, Hg3"
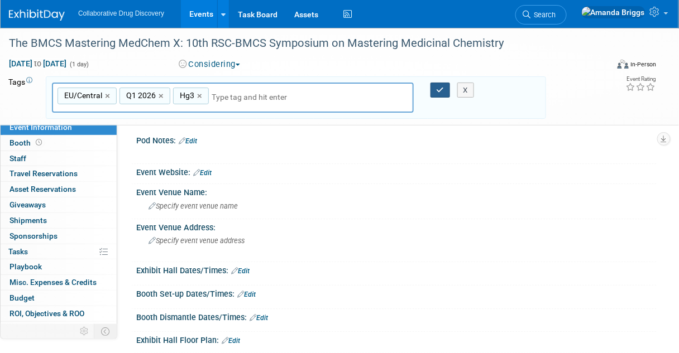
click at [438, 89] on icon "button" at bounding box center [440, 90] width 8 height 7
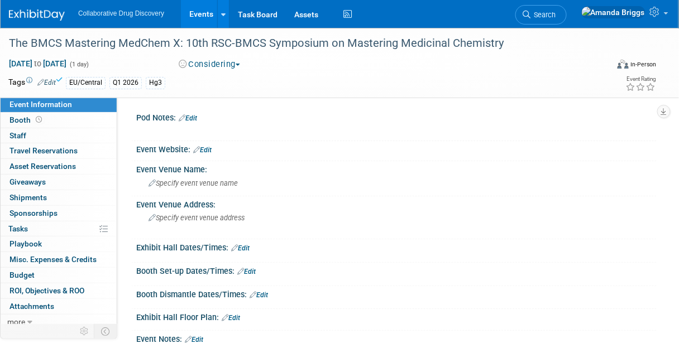
click at [210, 150] on link "Edit" at bounding box center [202, 150] width 18 height 8
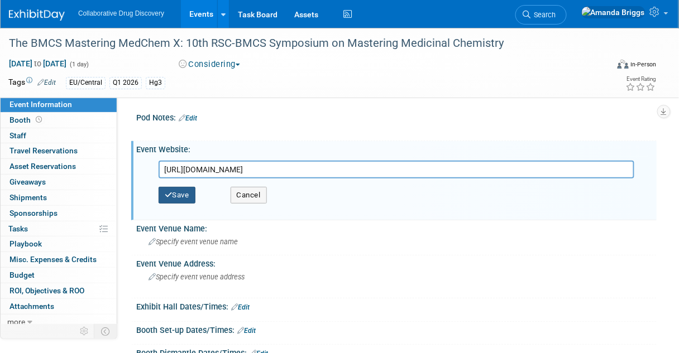
type input "https://www.rscbmcs.org/events/mastermedchem26/"
click at [185, 193] on button "Save" at bounding box center [177, 195] width 37 height 17
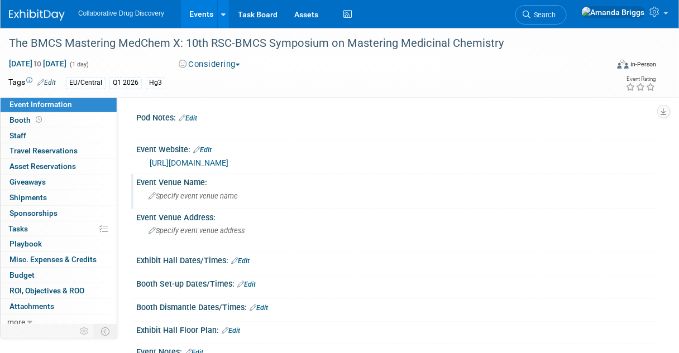
click at [157, 192] on span "Specify event venue name" at bounding box center [192, 196] width 89 height 8
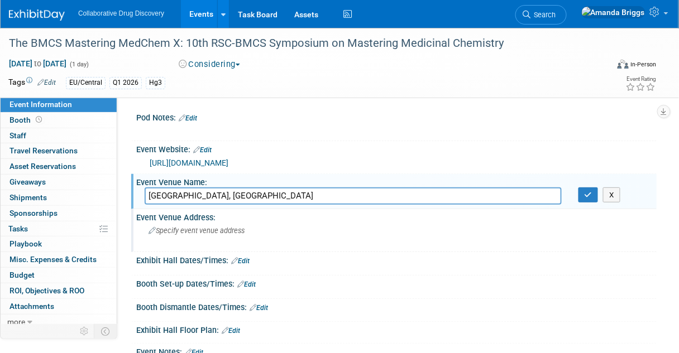
type input "Burlington House, London"
click at [174, 227] on span "Specify event venue address" at bounding box center [196, 231] width 96 height 8
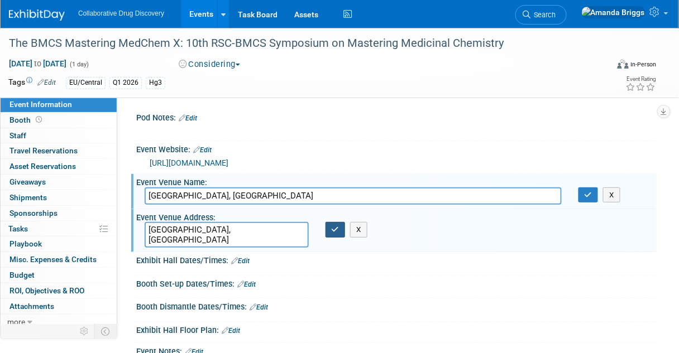
type textarea "[GEOGRAPHIC_DATA], [GEOGRAPHIC_DATA]"
click at [339, 232] on button "button" at bounding box center [335, 230] width 20 height 16
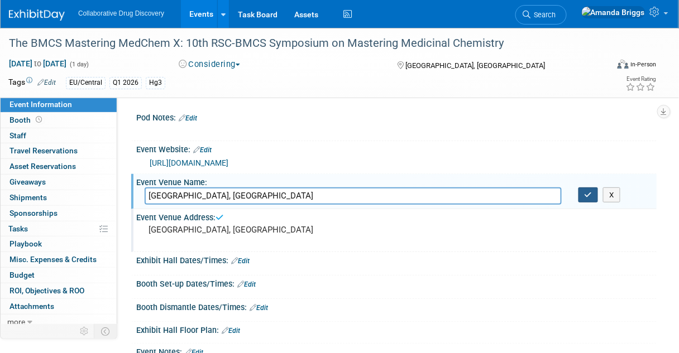
click at [591, 199] on button "button" at bounding box center [588, 196] width 20 height 16
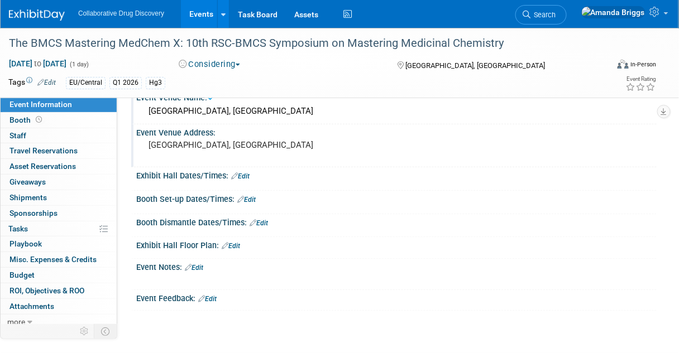
scroll to position [89, 0]
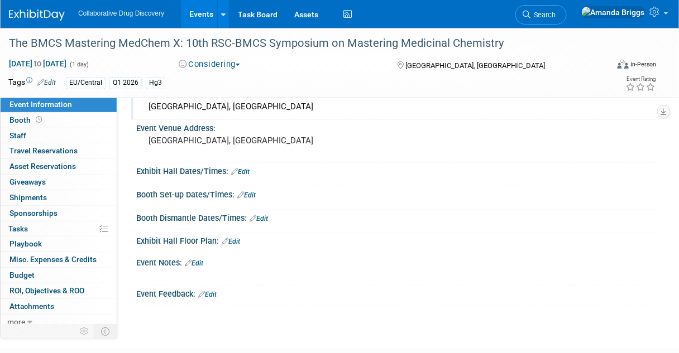
click at [200, 261] on link "Edit" at bounding box center [194, 264] width 18 height 8
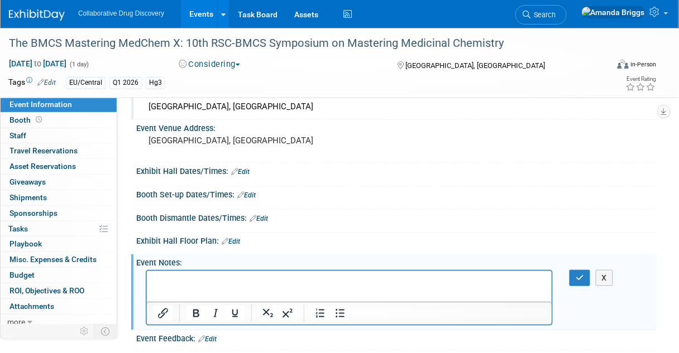
scroll to position [0, 0]
click at [165, 286] on html "01OCT2025 - asked team if they want to book it" at bounding box center [348, 279] width 405 height 16
click at [327, 283] on p "01OCT2025 - asked team if they want to book it" at bounding box center [349, 280] width 392 height 11
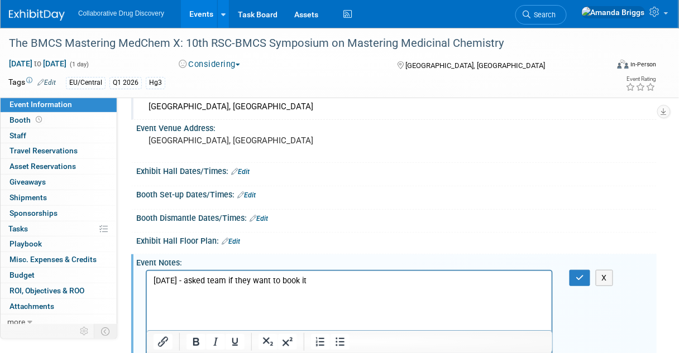
scroll to position [111, 0]
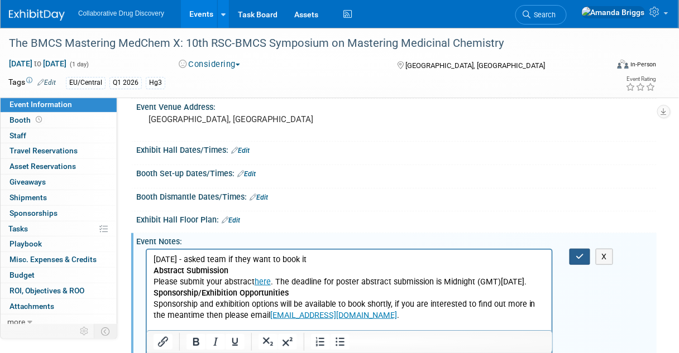
click at [574, 254] on button "button" at bounding box center [579, 257] width 21 height 16
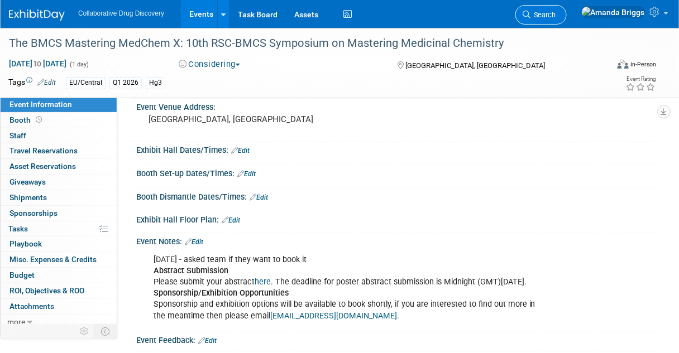
click at [556, 12] on span "Search" at bounding box center [543, 15] width 26 height 8
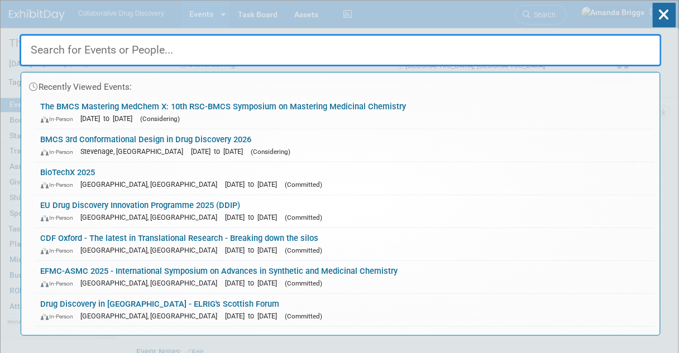
click at [145, 53] on input "text" at bounding box center [341, 50] width 642 height 32
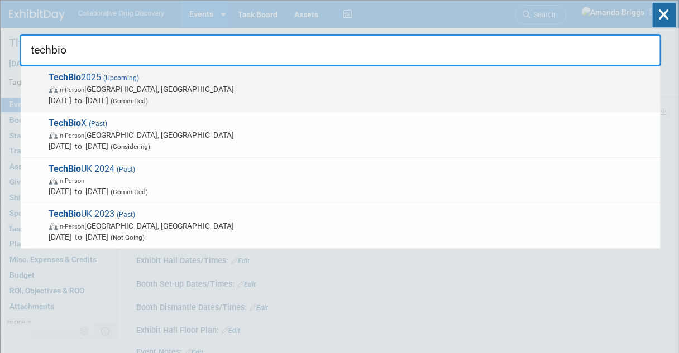
type input "techbio"
click at [60, 77] on strong "TechBio" at bounding box center [65, 77] width 32 height 11
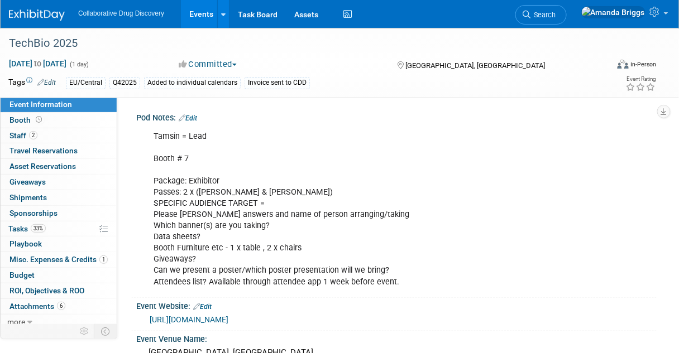
scroll to position [45, 0]
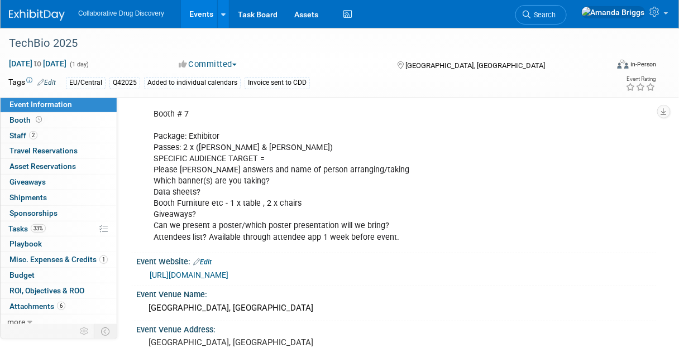
click at [203, 15] on link "Events" at bounding box center [201, 14] width 41 height 28
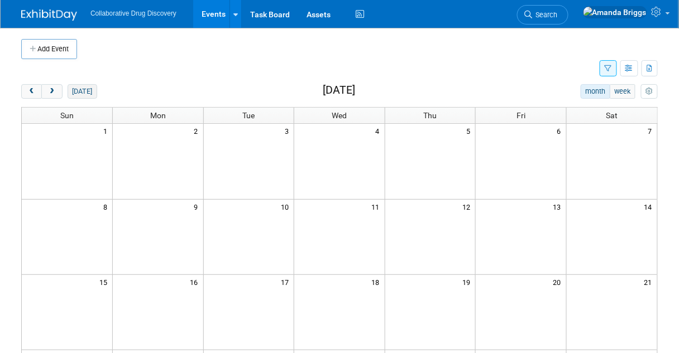
click at [70, 90] on button "[DATE]" at bounding box center [83, 91] width 30 height 15
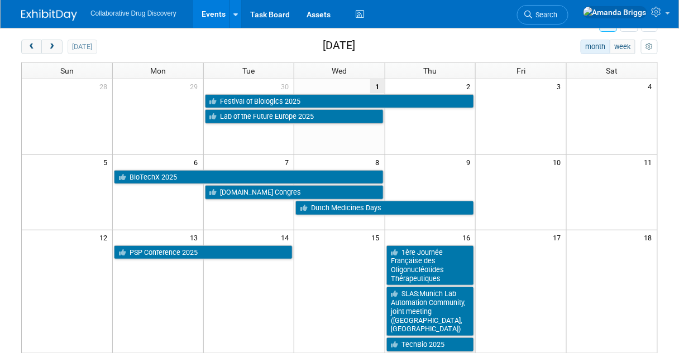
scroll to position [89, 0]
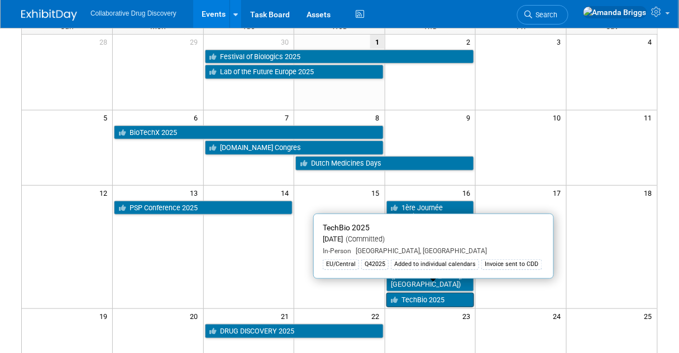
click at [415, 293] on link "TechBio 2025" at bounding box center [430, 300] width 88 height 15
